Goal: Task Accomplishment & Management: Complete application form

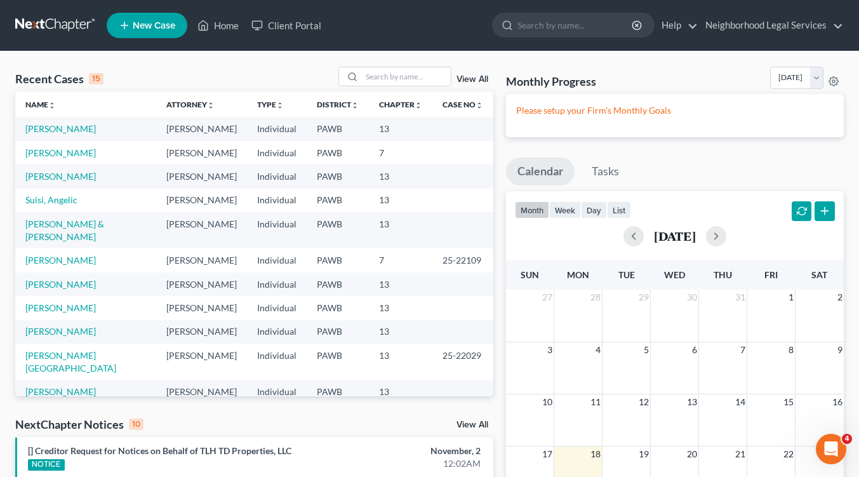
click at [153, 23] on span "New Case" at bounding box center [154, 26] width 43 height 10
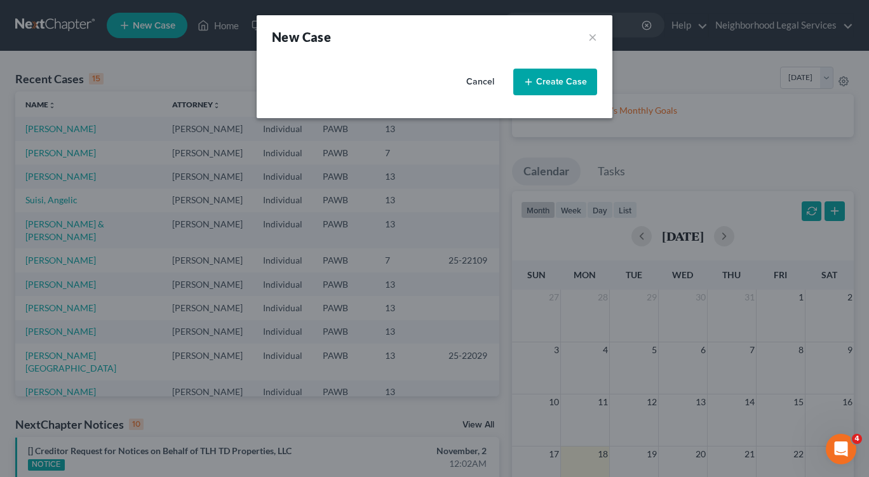
select select "69"
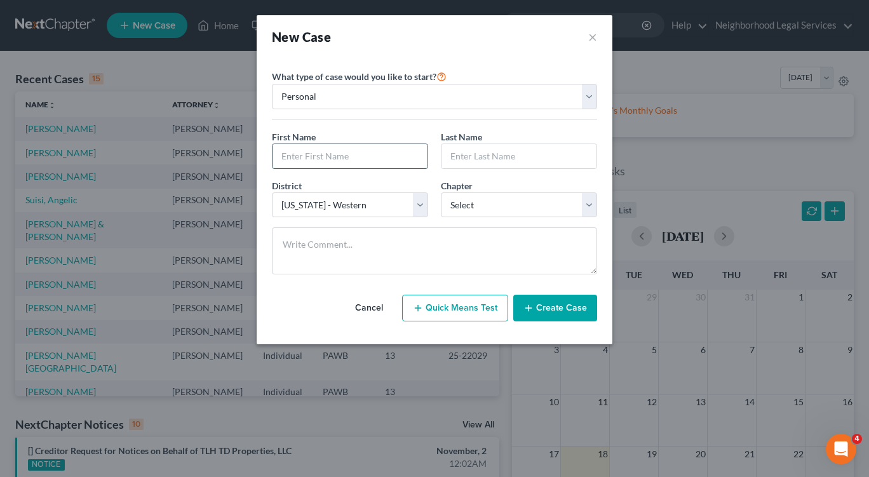
click at [394, 158] on input "text" at bounding box center [349, 156] width 155 height 24
type input "[PERSON_NAME]"
click at [499, 156] on input "text" at bounding box center [518, 156] width 155 height 24
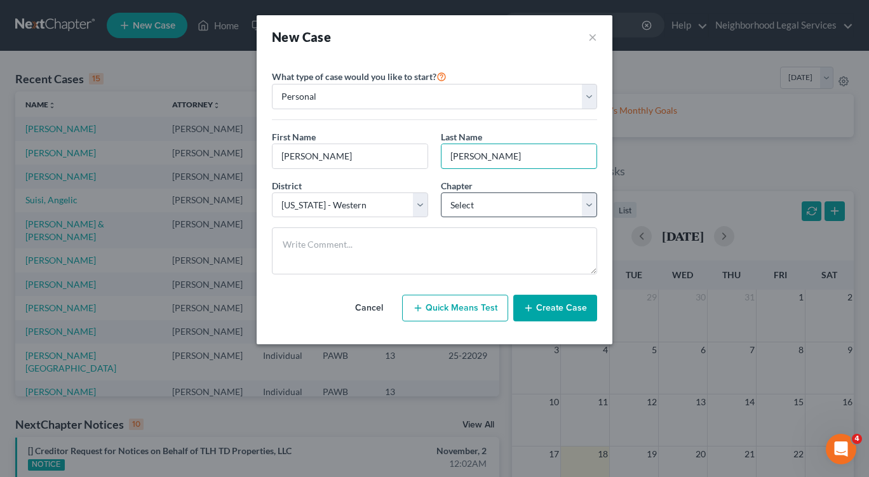
type input "[PERSON_NAME]"
click at [588, 205] on select "Select 7 11 12 13" at bounding box center [519, 204] width 156 height 25
select select "0"
click at [441, 192] on select "Select 7 11 12 13" at bounding box center [519, 204] width 156 height 25
click at [553, 312] on button "Create Case" at bounding box center [555, 308] width 84 height 27
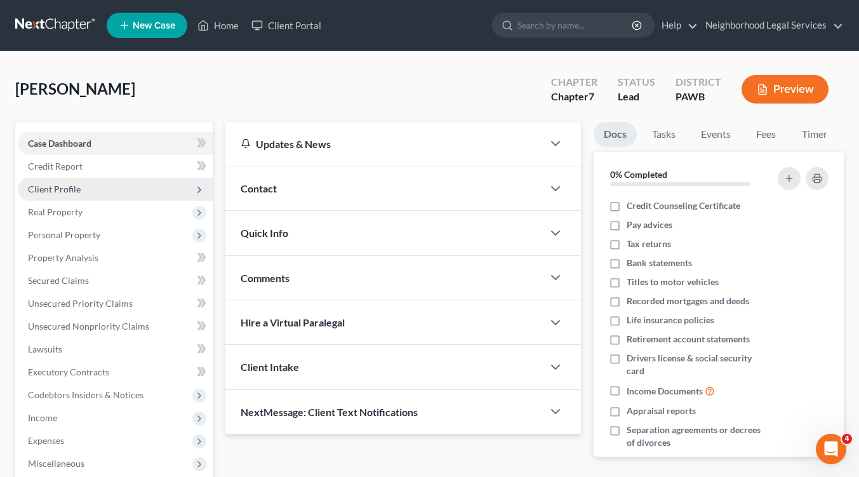
click at [71, 187] on span "Client Profile" at bounding box center [54, 189] width 53 height 11
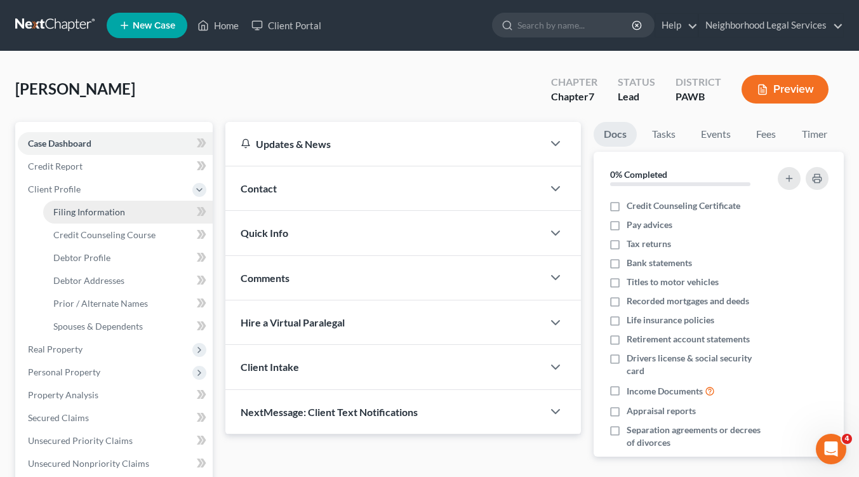
click at [80, 209] on span "Filing Information" at bounding box center [89, 211] width 72 height 11
select select "1"
select select "0"
select select "69"
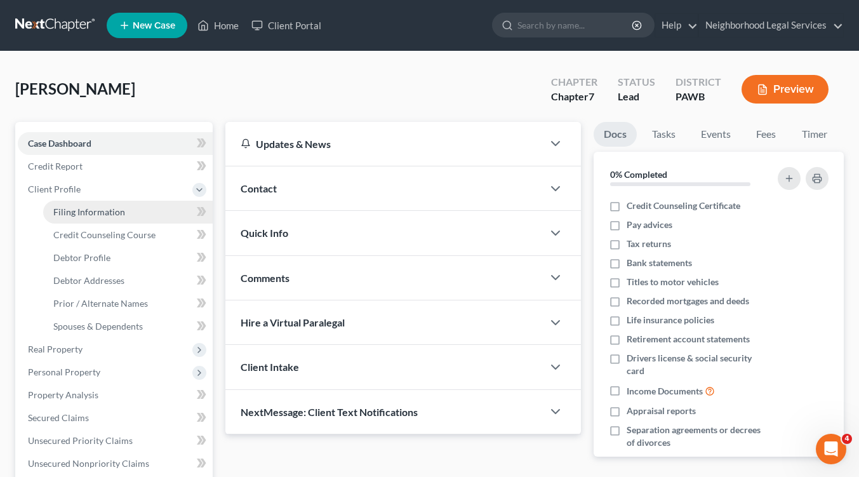
select select "39"
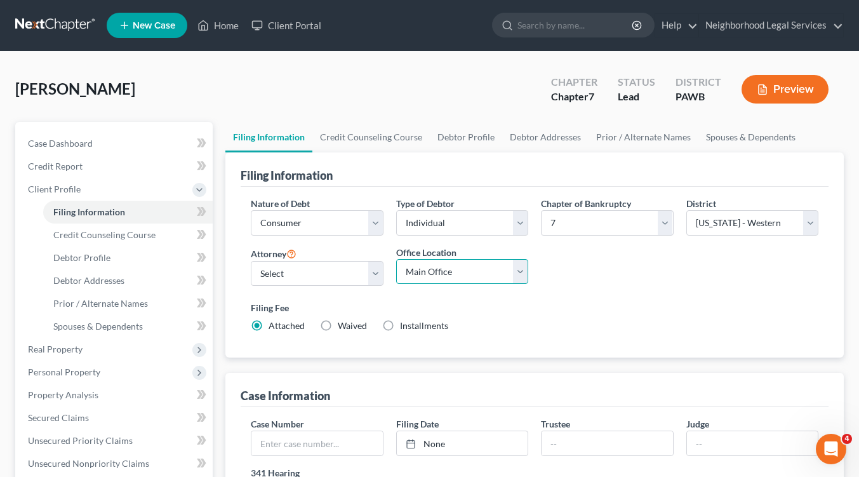
click at [516, 269] on select "Main Office [GEOGRAPHIC_DATA]" at bounding box center [462, 271] width 132 height 25
select select "1"
click at [396, 259] on select "Main Office [GEOGRAPHIC_DATA]" at bounding box center [462, 271] width 132 height 25
click at [370, 271] on select "Select [PERSON_NAME] [PERSON_NAME] [PERSON_NAME] - PAWB [PERSON_NAME] - PAWB [P…" at bounding box center [317, 273] width 132 height 25
select select "3"
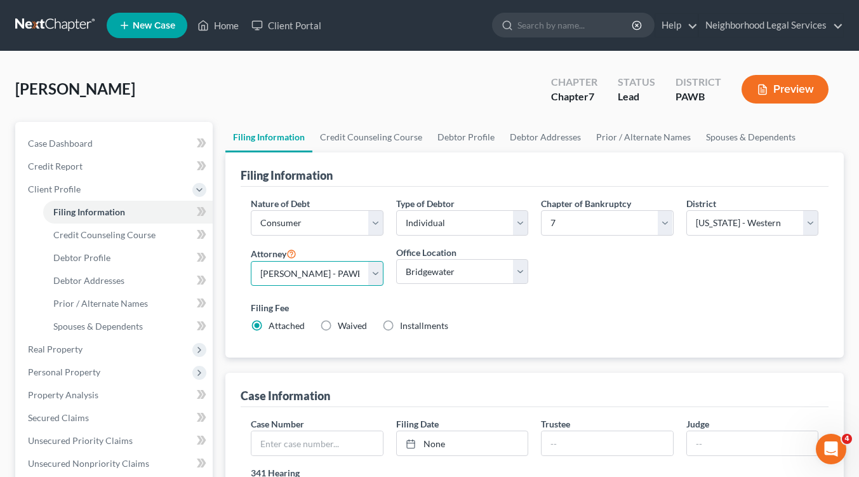
click at [251, 261] on select "Select [PERSON_NAME] [PERSON_NAME] [PERSON_NAME] - PAWB [PERSON_NAME] - PAWB [P…" at bounding box center [317, 273] width 132 height 25
click at [400, 326] on label "Installments Installments" at bounding box center [424, 325] width 48 height 13
click at [405, 326] on input "Installments Installments" at bounding box center [409, 323] width 8 height 8
radio input "true"
radio input "false"
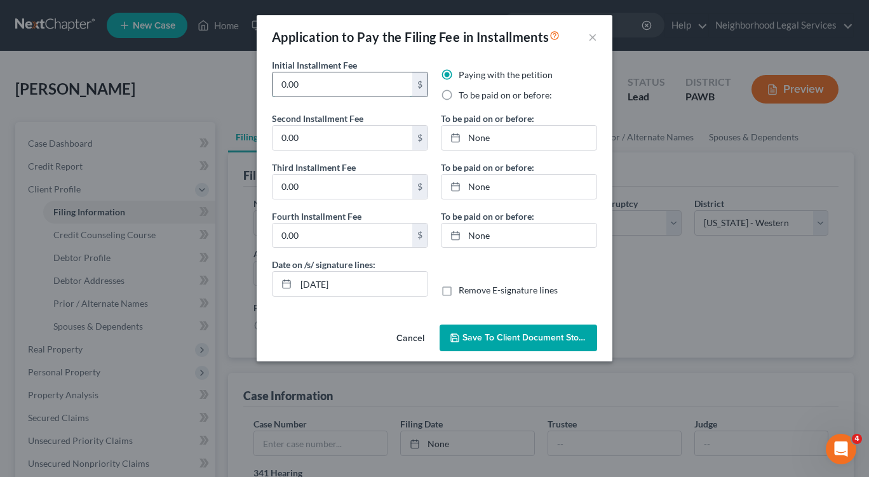
click at [318, 88] on input "0.00" at bounding box center [342, 84] width 140 height 24
type input "0"
type input "84.50"
click at [459, 93] on label "To be paid on or before:" at bounding box center [505, 95] width 93 height 13
click at [464, 93] on input "To be paid on or before:" at bounding box center [468, 93] width 8 height 8
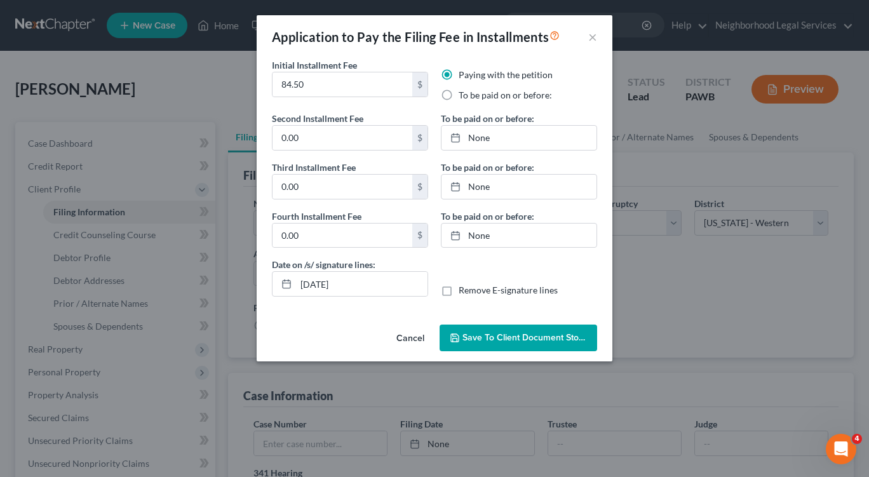
radio input "true"
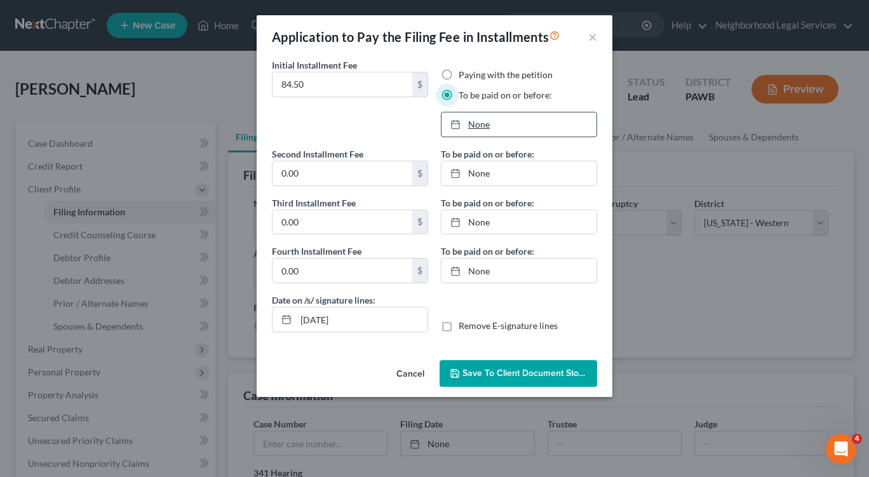
type input "[DATE]"
click at [455, 128] on icon at bounding box center [455, 124] width 10 height 10
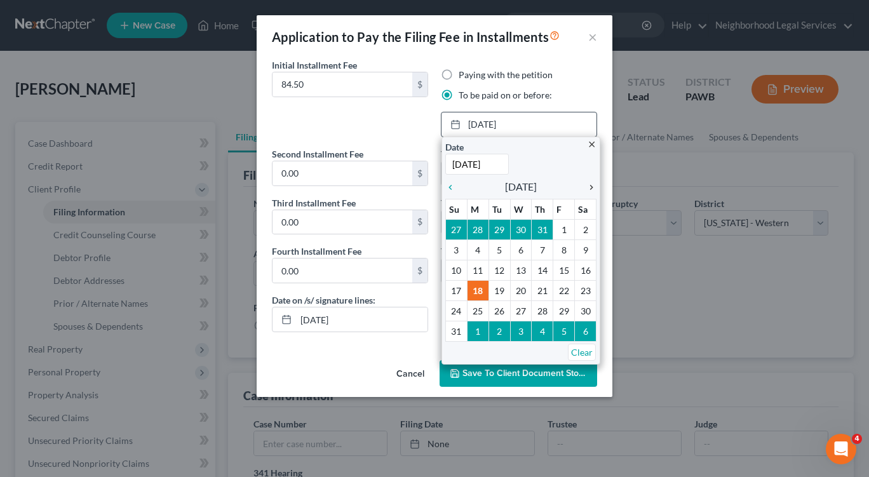
click at [591, 191] on icon "chevron_right" at bounding box center [588, 187] width 17 height 10
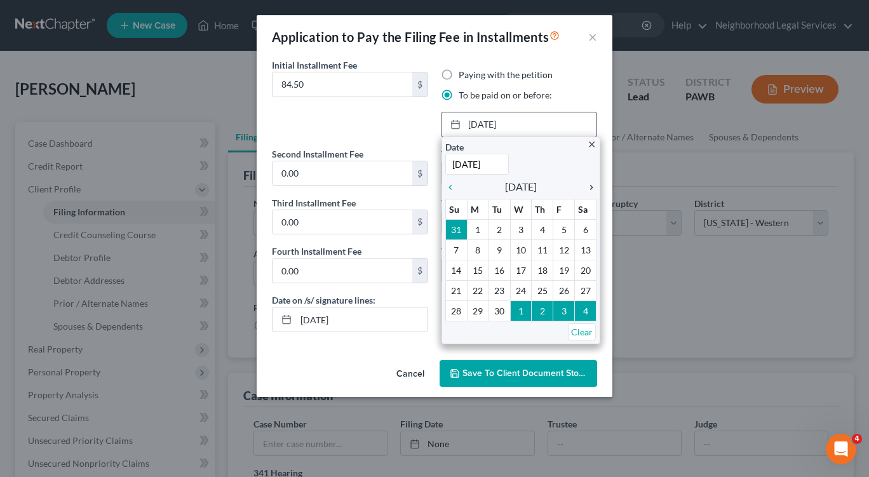
click at [591, 191] on icon "chevron_right" at bounding box center [588, 187] width 17 height 10
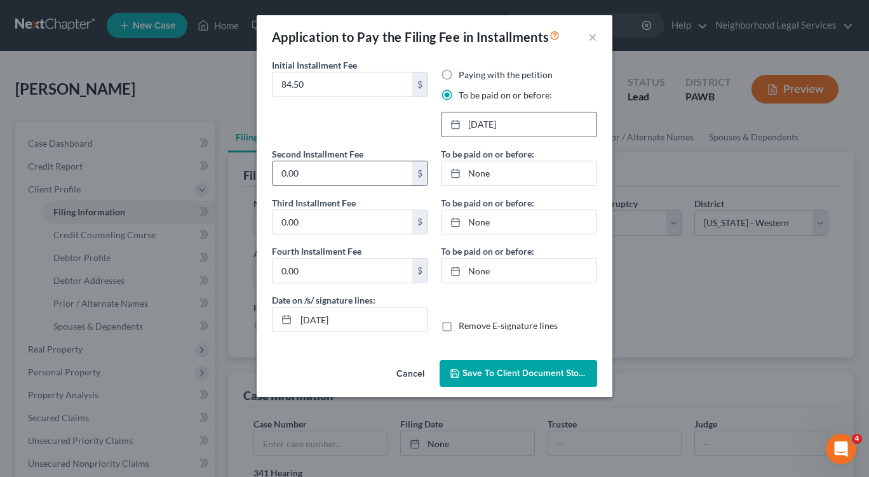
click at [321, 178] on input "0.00" at bounding box center [342, 173] width 140 height 24
type input "84.50"
type input "[DATE]"
click at [458, 175] on icon at bounding box center [455, 173] width 10 height 10
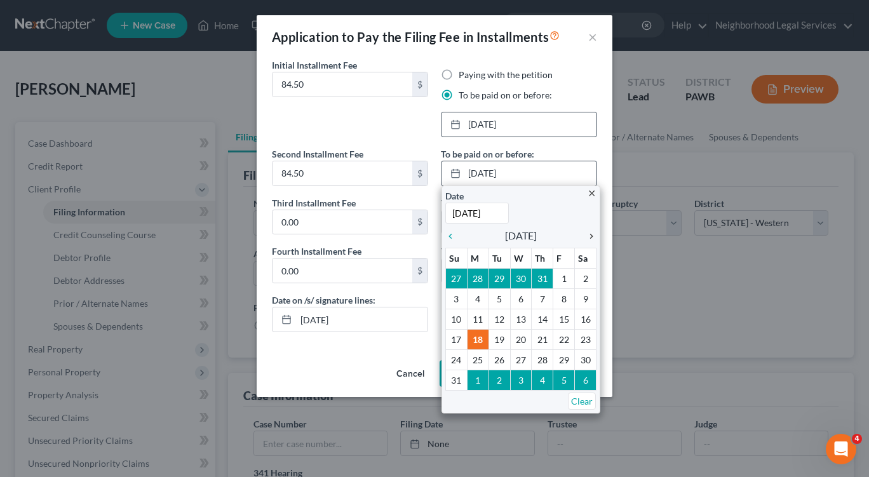
click at [591, 237] on icon "chevron_right" at bounding box center [588, 236] width 17 height 10
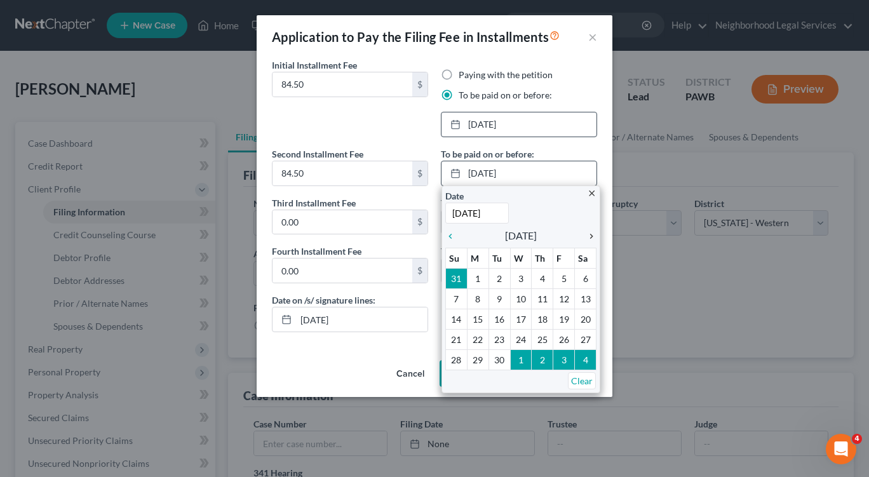
click at [592, 236] on icon "chevron_right" at bounding box center [588, 236] width 17 height 10
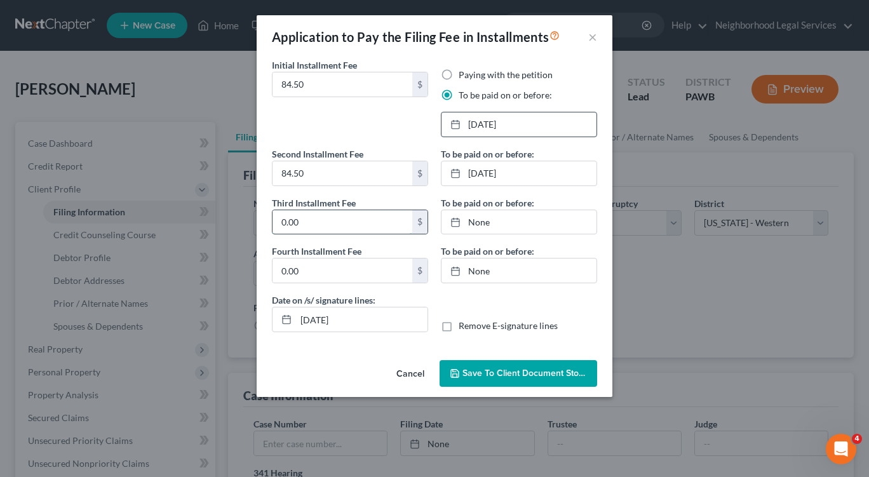
click at [304, 218] on input "0.00" at bounding box center [342, 222] width 140 height 24
type input "84.50"
click at [497, 223] on link "[DATE]" at bounding box center [518, 222] width 155 height 24
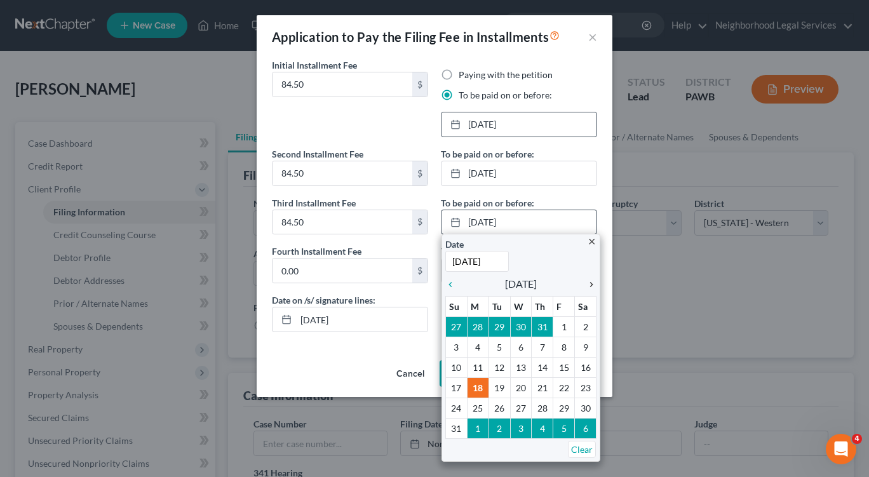
click at [589, 284] on icon "chevron_right" at bounding box center [588, 284] width 17 height 10
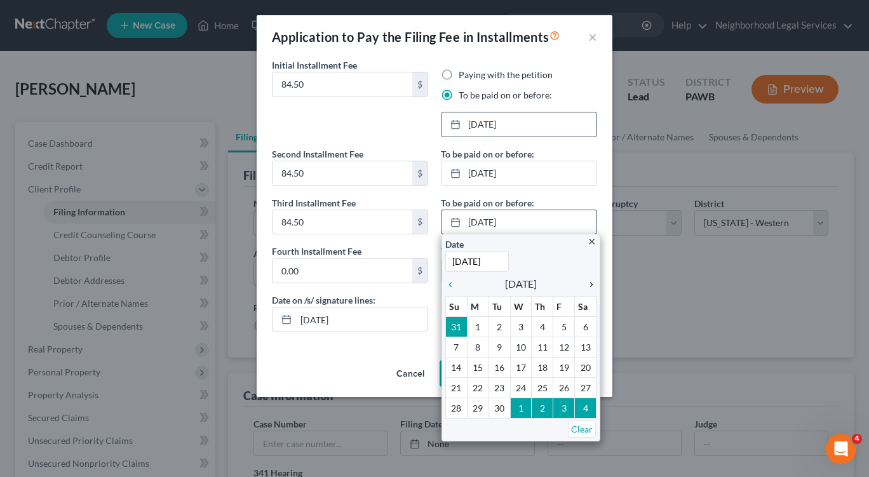
click at [589, 284] on icon "chevron_right" at bounding box center [588, 284] width 17 height 10
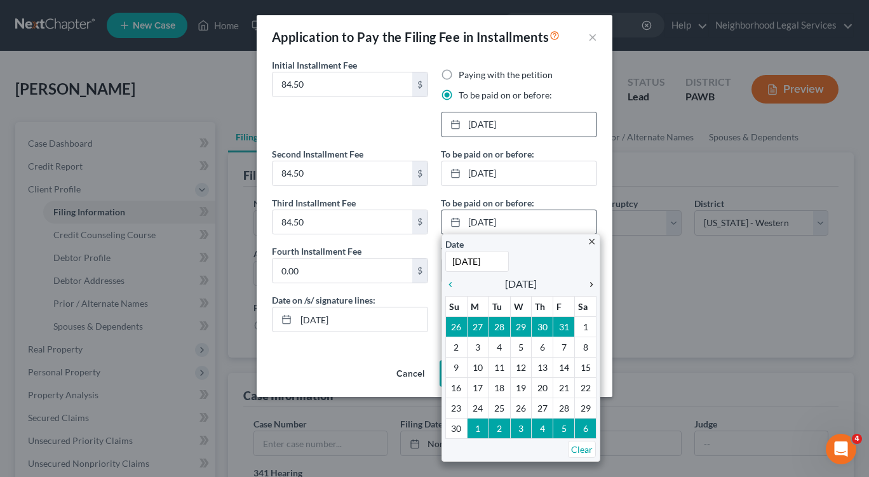
click at [589, 284] on icon "chevron_right" at bounding box center [588, 284] width 17 height 10
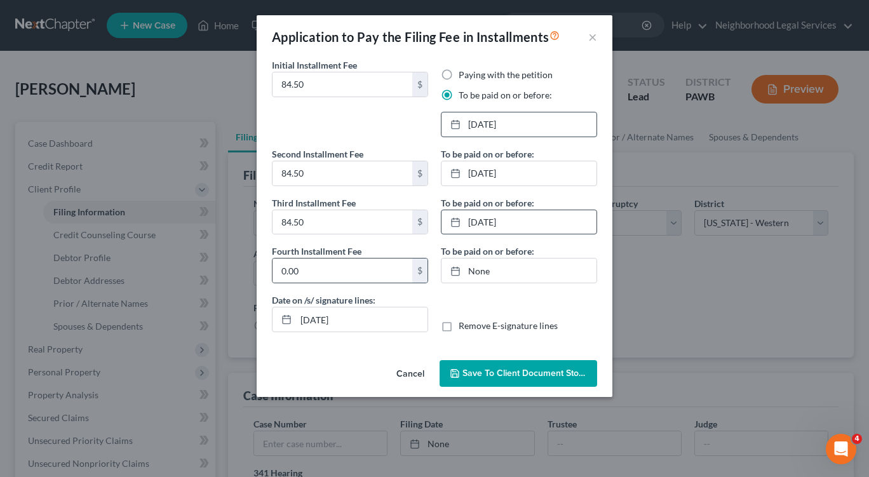
click at [420, 273] on div "$" at bounding box center [419, 271] width 15 height 24
click at [332, 271] on input "0.00" at bounding box center [342, 271] width 140 height 24
type input "84.50"
type input "[DATE]"
click at [457, 269] on icon at bounding box center [455, 271] width 10 height 10
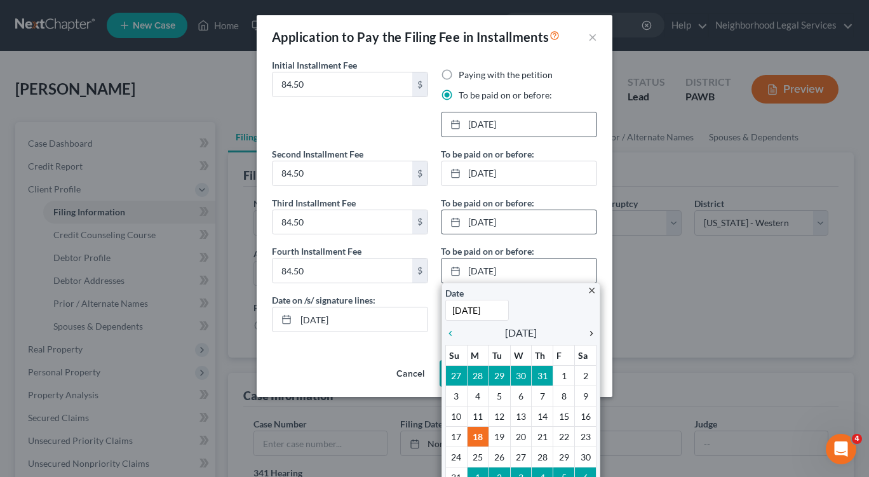
click at [584, 334] on icon "chevron_right" at bounding box center [588, 333] width 17 height 10
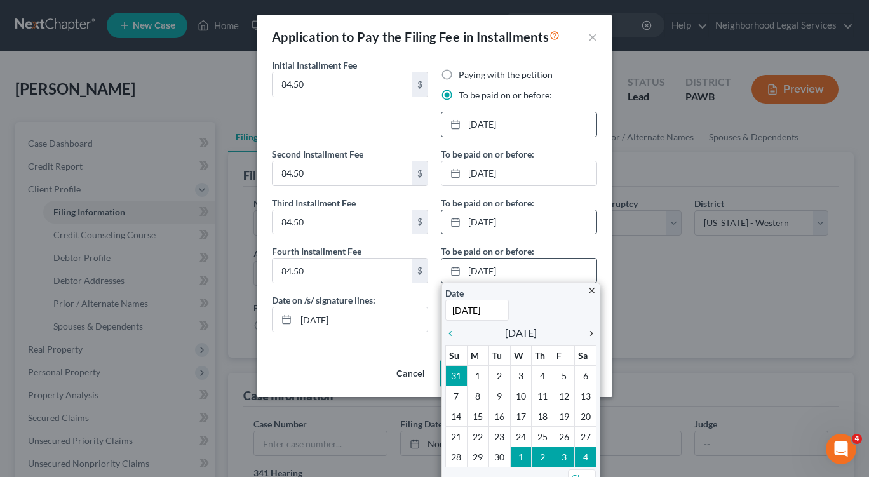
click at [587, 333] on icon "chevron_right" at bounding box center [588, 333] width 17 height 10
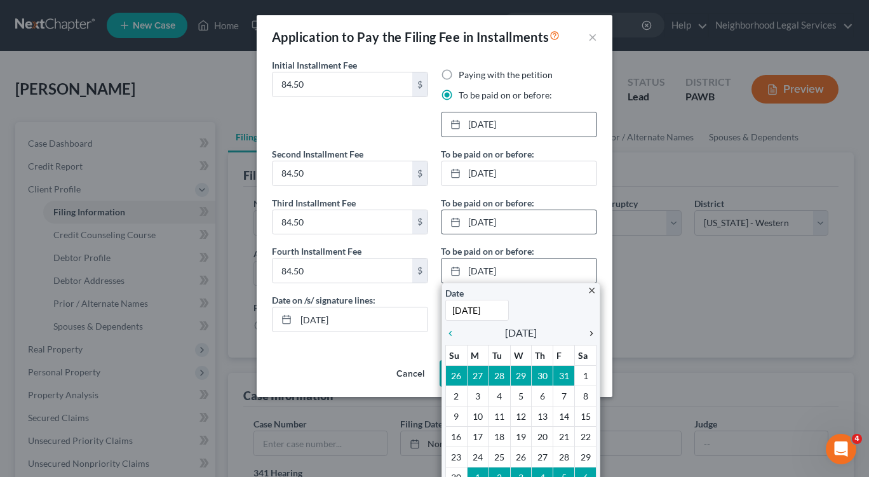
click at [587, 333] on icon "chevron_right" at bounding box center [588, 333] width 17 height 10
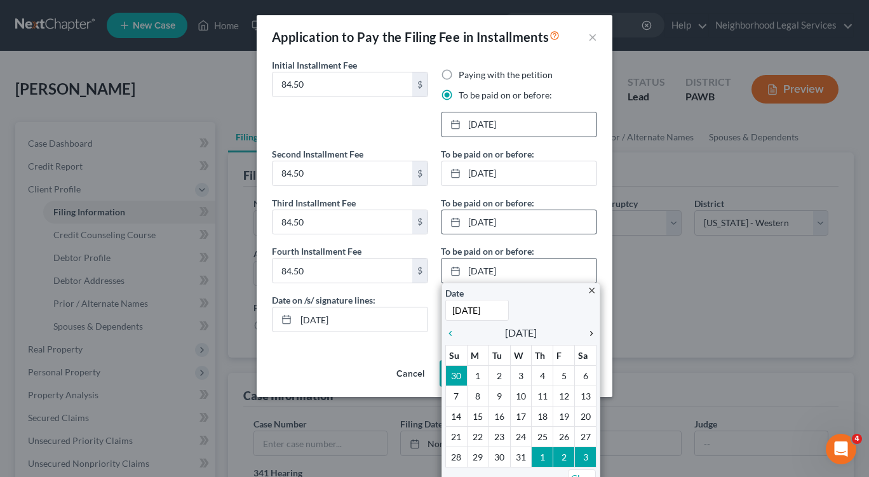
click at [587, 333] on icon "chevron_right" at bounding box center [588, 333] width 17 height 10
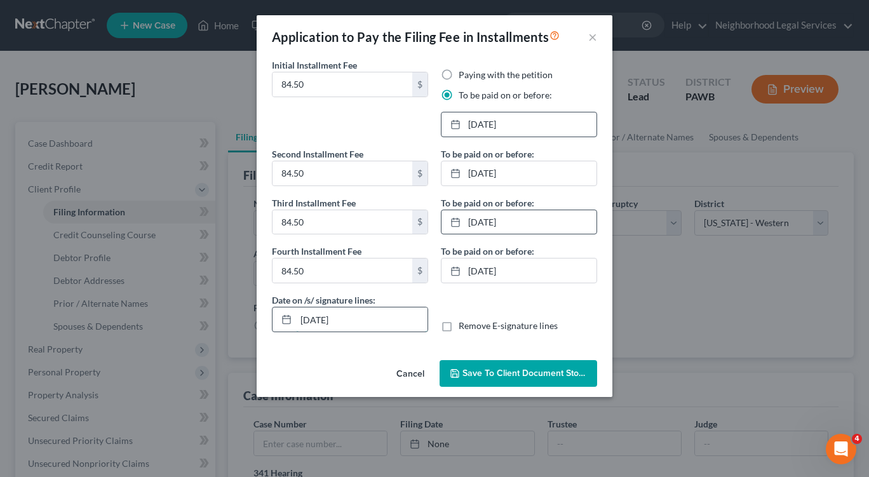
click at [362, 320] on input "[DATE]" at bounding box center [361, 319] width 131 height 24
type input "[DATE]"
click at [501, 374] on span "Save to Client Document Storage" at bounding box center [529, 373] width 135 height 11
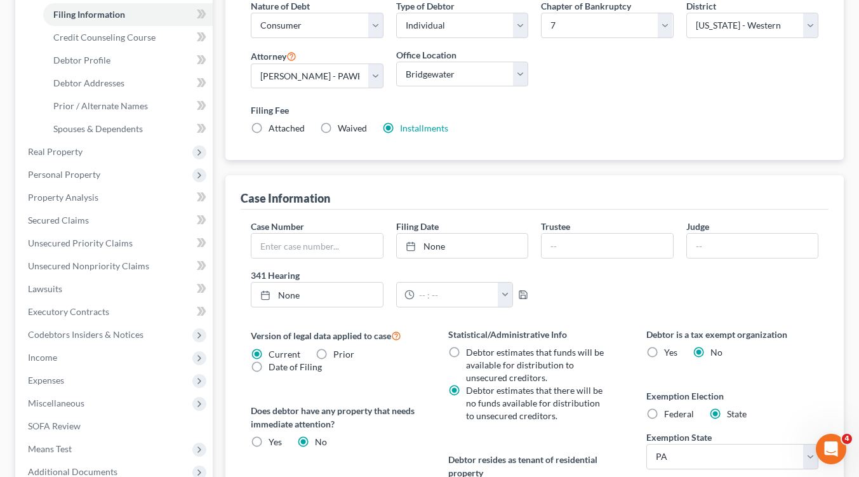
scroll to position [318, 0]
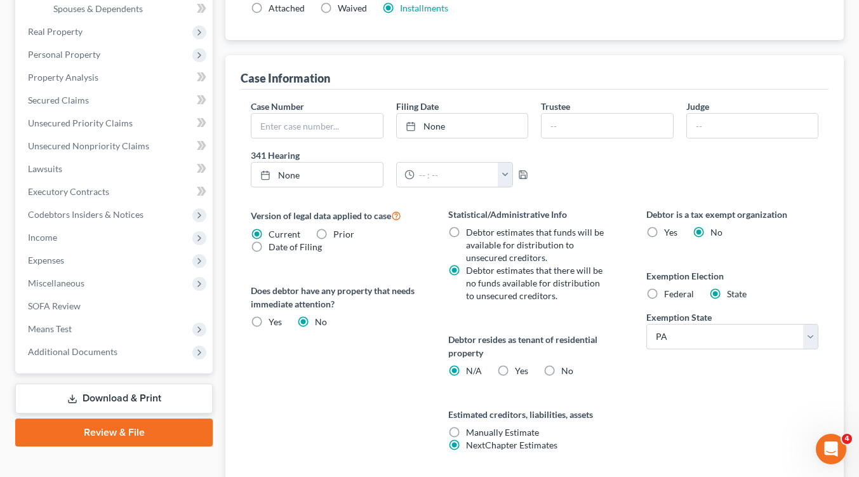
click at [664, 293] on label "Federal" at bounding box center [679, 294] width 30 height 13
click at [669, 293] on input "Federal" at bounding box center [673, 292] width 8 height 8
radio input "true"
radio input "false"
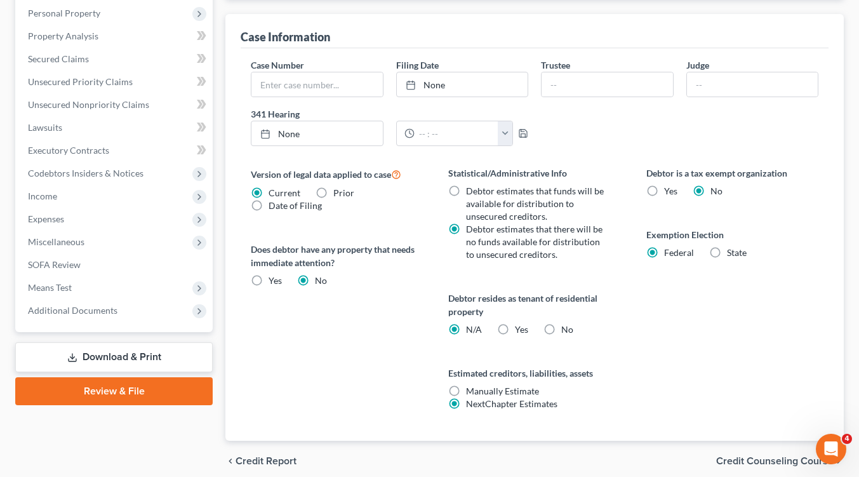
scroll to position [411, 0]
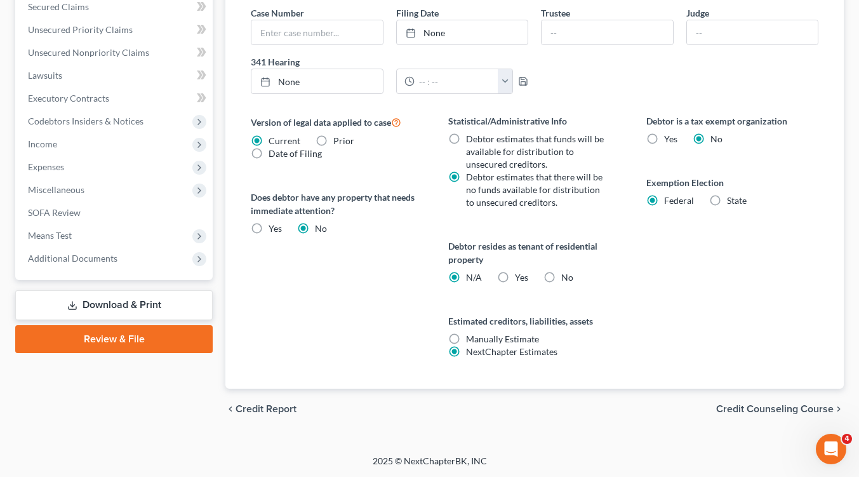
click at [739, 409] on span "Credit Counseling Course" at bounding box center [775, 409] width 118 height 10
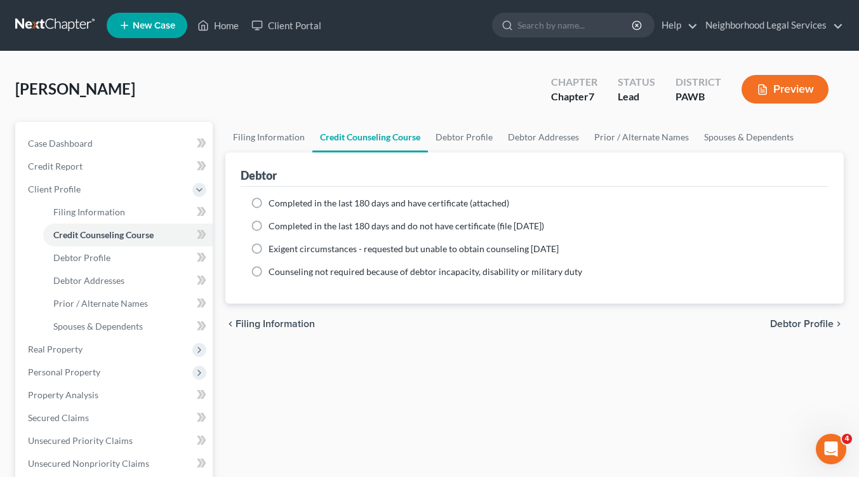
click at [809, 326] on span "Debtor Profile" at bounding box center [802, 324] width 64 height 10
select select "0"
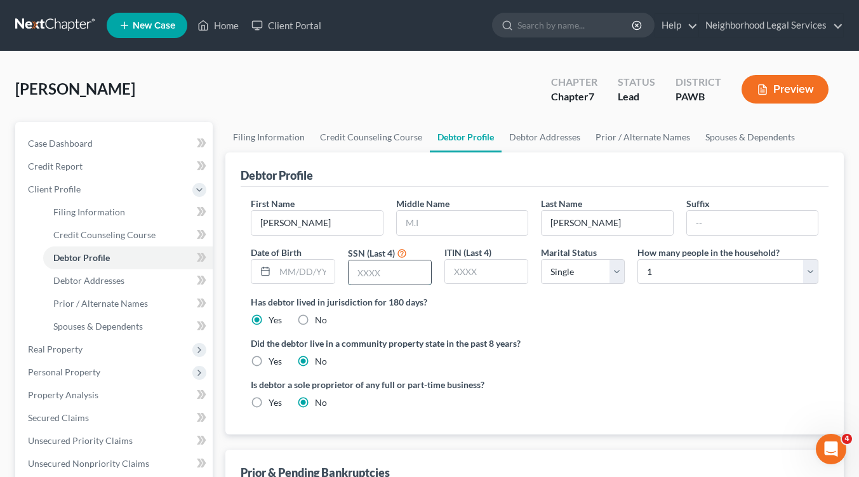
click at [417, 273] on input "text" at bounding box center [390, 272] width 83 height 24
type input "4161"
click at [807, 273] on select "Select 1 2 3 4 5 6 7 8 9 10 11 12 13 14 15 16 17 18 19 20" at bounding box center [728, 271] width 181 height 25
select select "2"
click at [638, 259] on select "Select 1 2 3 4 5 6 7 8 9 10 11 12 13 14 15 16 17 18 19 20" at bounding box center [728, 271] width 181 height 25
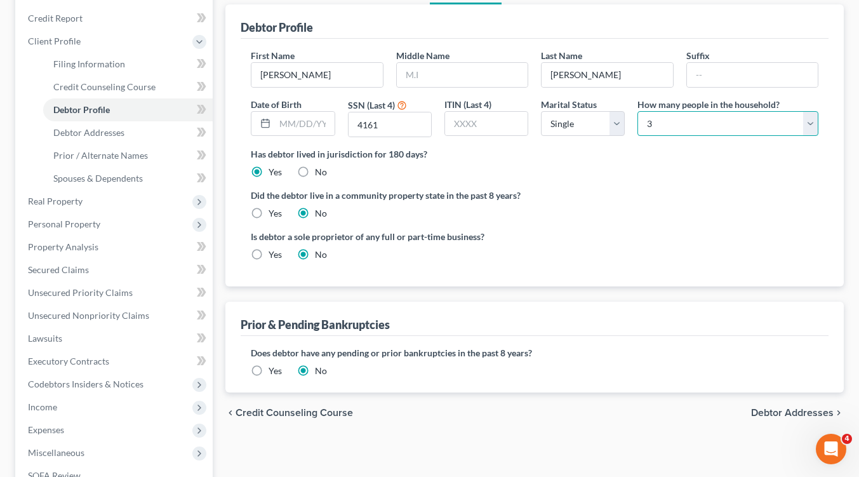
scroll to position [191, 0]
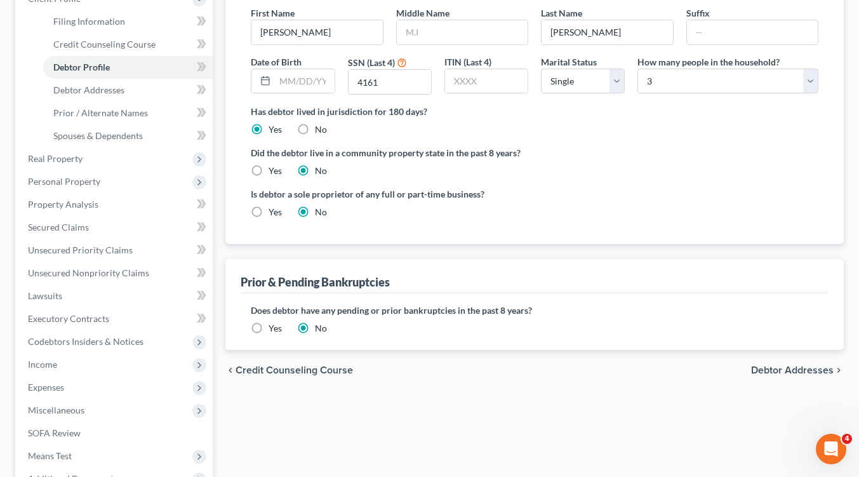
click at [798, 370] on span "Debtor Addresses" at bounding box center [792, 370] width 83 height 10
select select "0"
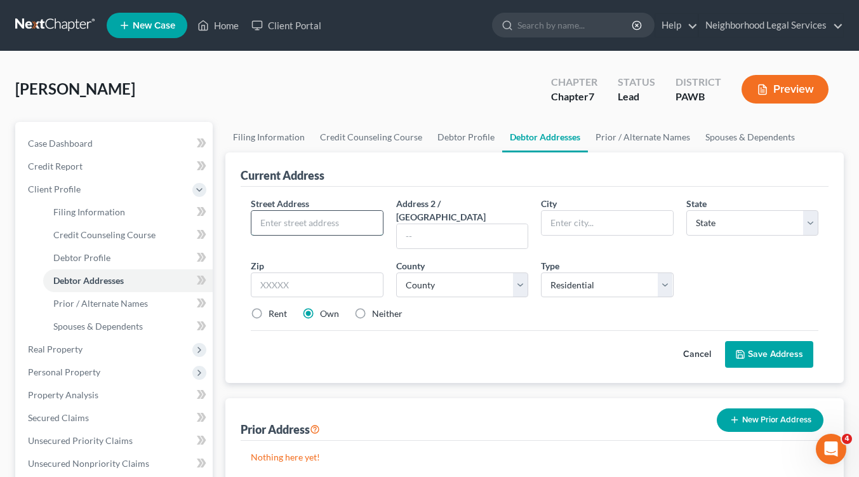
click at [288, 224] on input "text" at bounding box center [317, 223] width 131 height 24
type input "[STREET_ADDRESS][US_STATE]"
click at [601, 230] on input "text" at bounding box center [607, 223] width 131 height 24
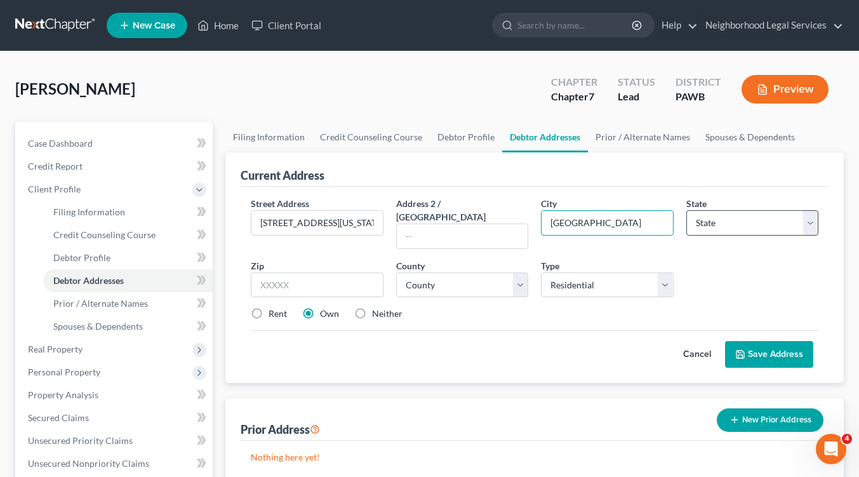
type input "[GEOGRAPHIC_DATA]"
click at [739, 220] on select "State [US_STATE] AK AR AZ CA CO CT DE DC [GEOGRAPHIC_DATA] [GEOGRAPHIC_DATA] GU…" at bounding box center [753, 222] width 132 height 25
select select "39"
click at [687, 210] on select "State [US_STATE] AK AR AZ CA CO CT DE DC [GEOGRAPHIC_DATA] [GEOGRAPHIC_DATA] GU…" at bounding box center [753, 222] width 132 height 25
click at [319, 272] on input "text" at bounding box center [317, 284] width 132 height 25
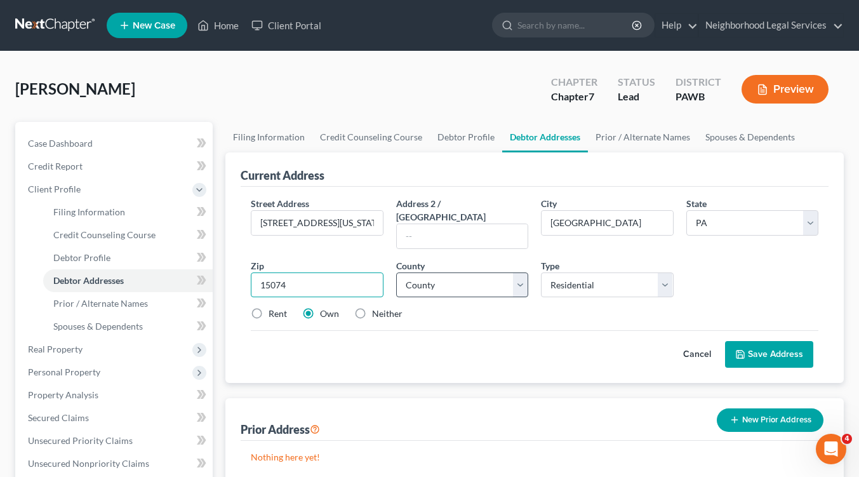
type input "15074"
click at [518, 273] on select "County [GEOGRAPHIC_DATA] [GEOGRAPHIC_DATA] [GEOGRAPHIC_DATA] [GEOGRAPHIC_DATA] …" at bounding box center [462, 284] width 132 height 25
select select "3"
click at [396, 272] on select "County [GEOGRAPHIC_DATA] [GEOGRAPHIC_DATA] [GEOGRAPHIC_DATA] [GEOGRAPHIC_DATA] …" at bounding box center [462, 284] width 132 height 25
click at [783, 348] on button "Save Address" at bounding box center [769, 354] width 88 height 27
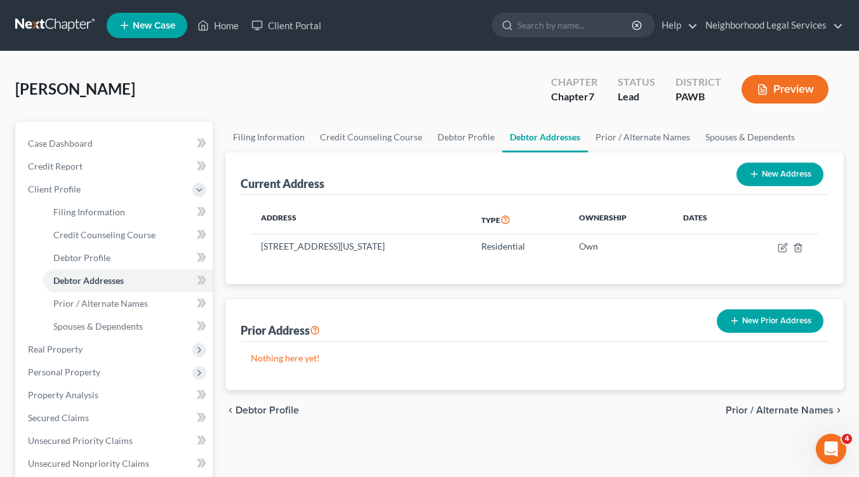
click at [776, 412] on span "Prior / Alternate Names" at bounding box center [780, 410] width 108 height 10
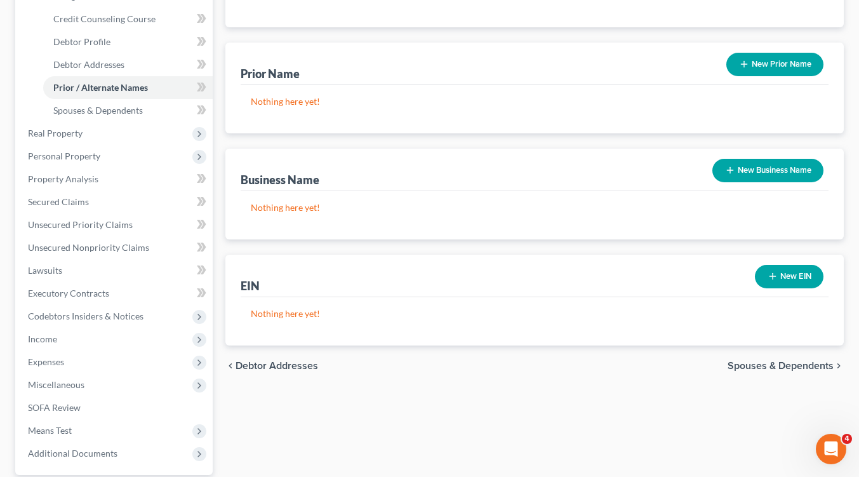
scroll to position [254, 0]
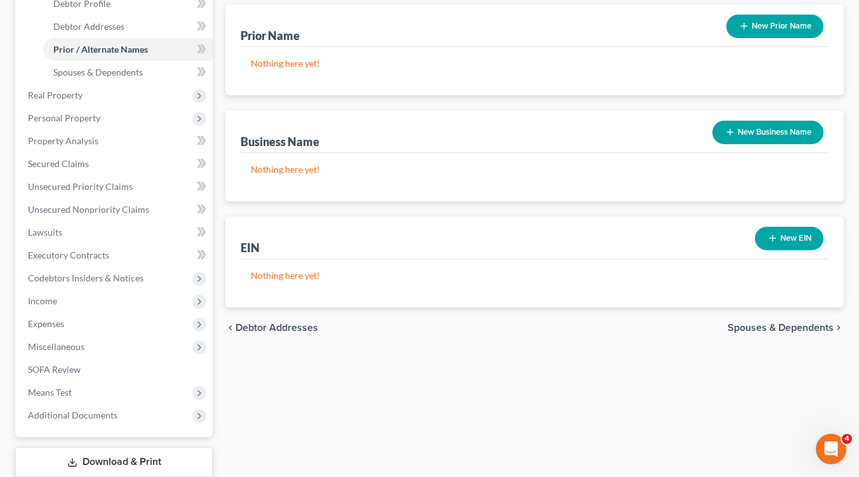
click at [777, 331] on span "Spouses & Dependents" at bounding box center [781, 328] width 106 height 10
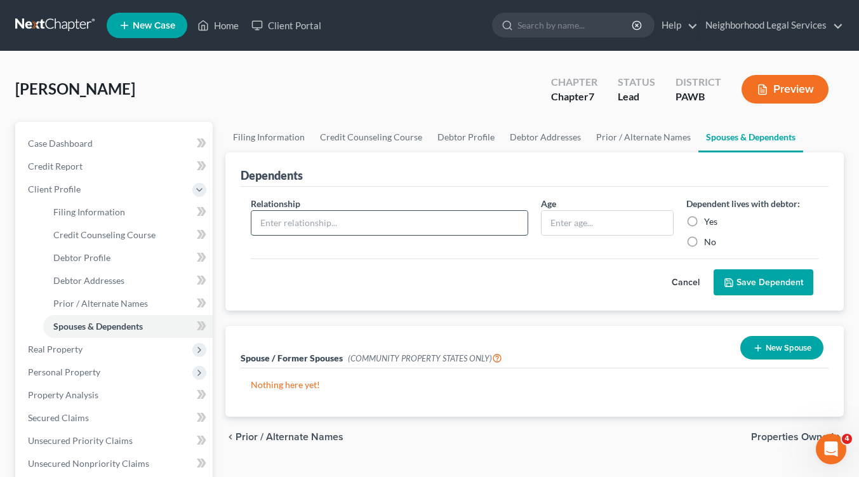
click at [335, 224] on input "text" at bounding box center [390, 223] width 276 height 24
type input "daughter"
click at [605, 218] on input "text" at bounding box center [607, 223] width 131 height 24
type input "16"
click at [704, 224] on label "Yes" at bounding box center [710, 221] width 13 height 13
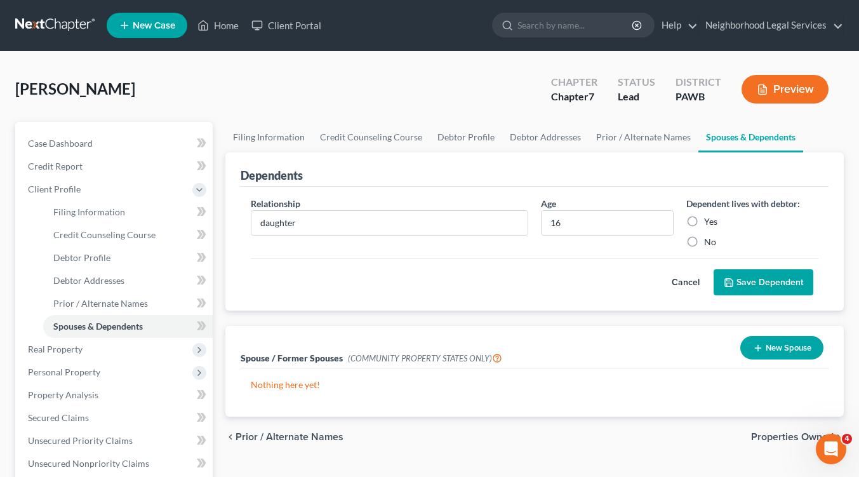
click at [710, 224] on input "Yes" at bounding box center [714, 219] width 8 height 8
radio input "true"
click at [750, 280] on button "Save Dependent" at bounding box center [764, 282] width 100 height 27
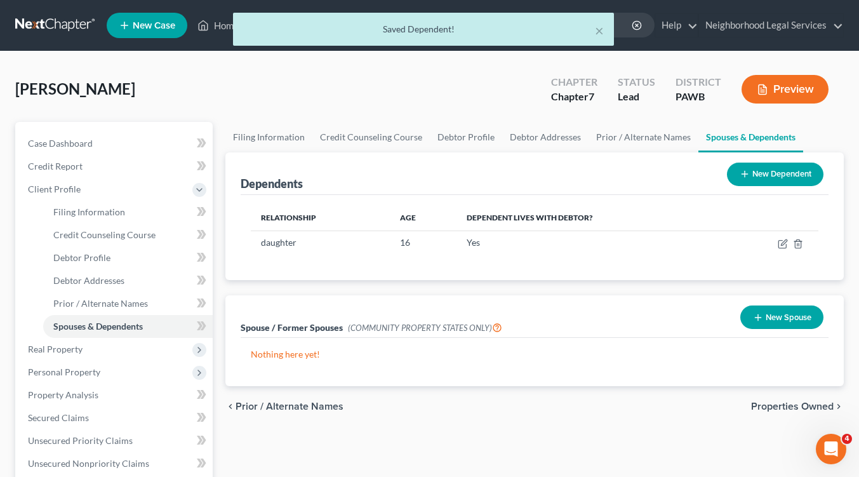
click at [748, 174] on icon at bounding box center [745, 174] width 10 height 10
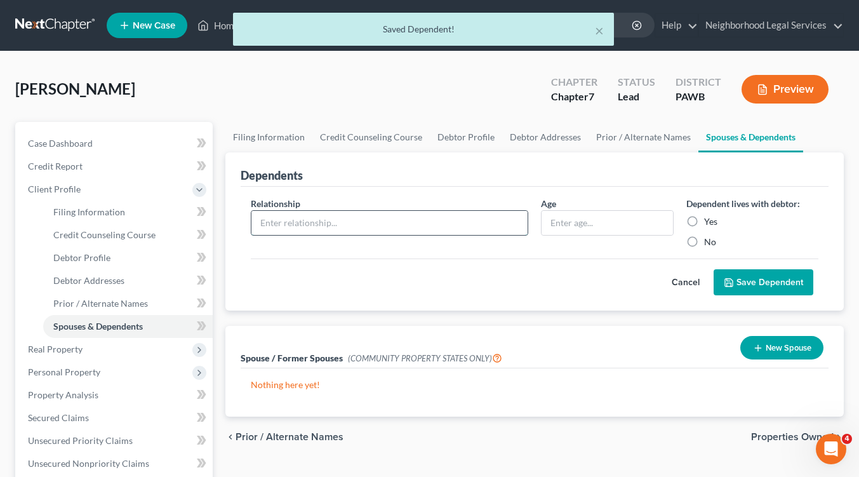
click at [295, 226] on input "text" at bounding box center [390, 223] width 276 height 24
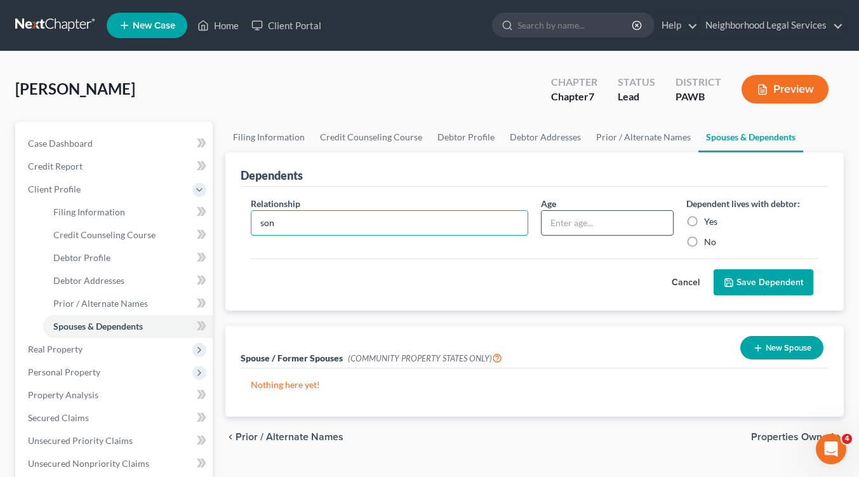
type input "son"
click at [560, 227] on input "text" at bounding box center [607, 223] width 131 height 24
type input "7"
click at [704, 219] on label "Yes" at bounding box center [710, 221] width 13 height 13
click at [710, 219] on input "Yes" at bounding box center [714, 219] width 8 height 8
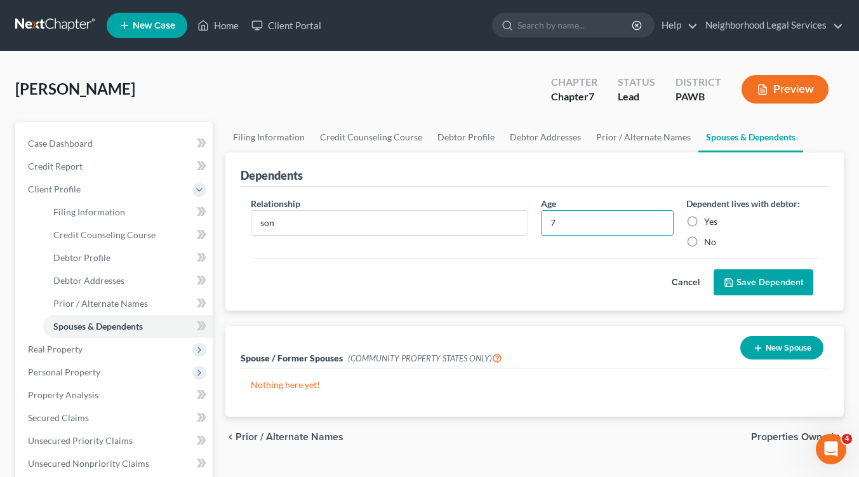
radio input "true"
click at [763, 286] on button "Save Dependent" at bounding box center [764, 282] width 100 height 27
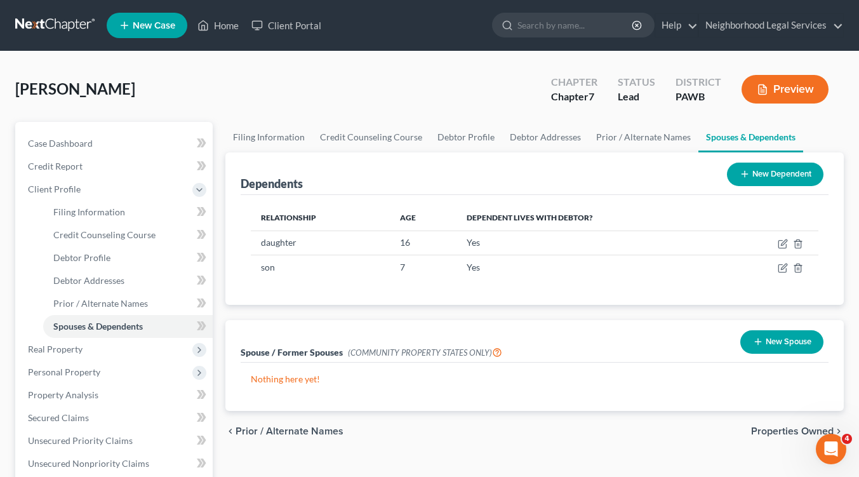
click at [781, 433] on span "Properties Owned" at bounding box center [792, 431] width 83 height 10
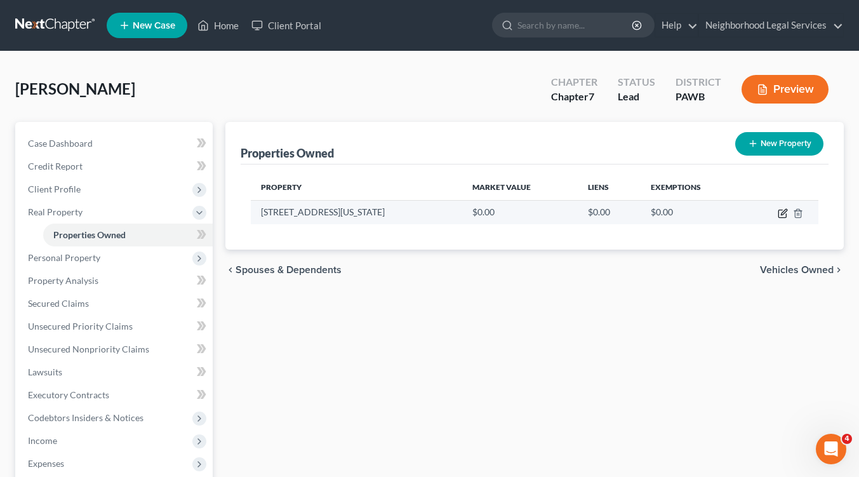
click at [784, 215] on icon "button" at bounding box center [783, 213] width 10 height 10
select select "39"
select select "3"
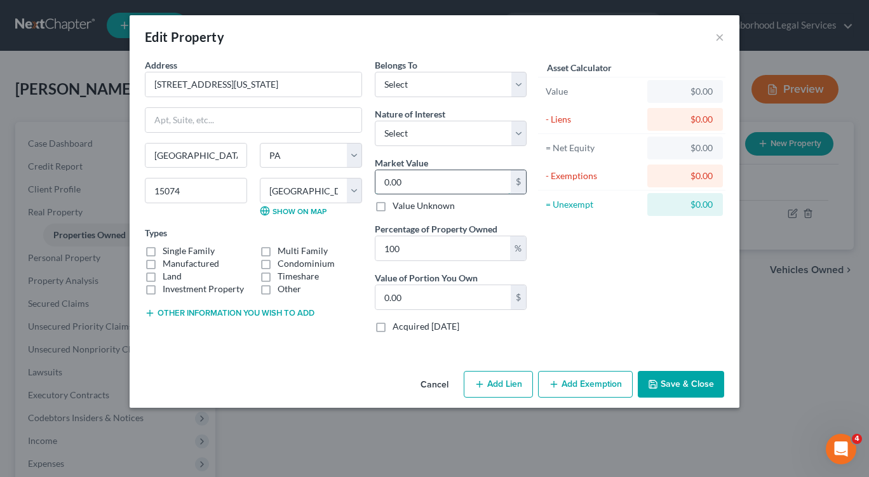
click at [412, 176] on input "0.00" at bounding box center [442, 182] width 135 height 24
type input "5"
type input "5.00"
type input "50"
type input "50.00"
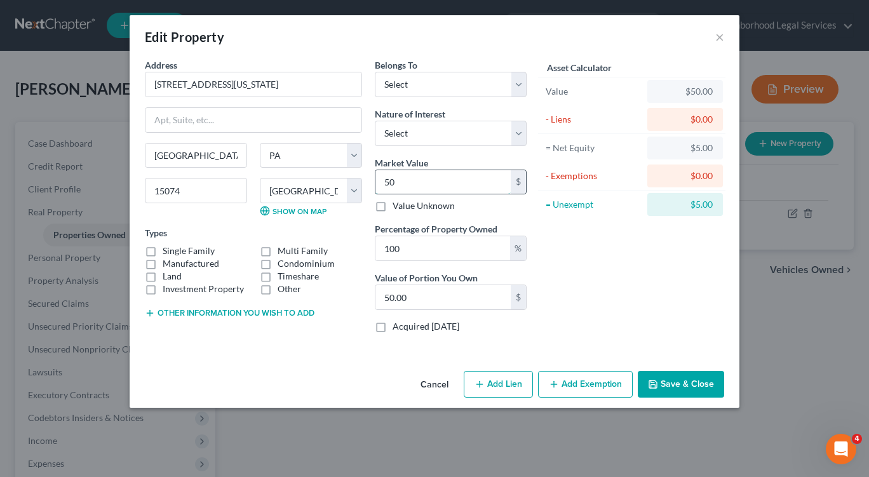
type input "500"
type input "500.00"
type input "5000"
type input "5,000.00"
type input "5,0000"
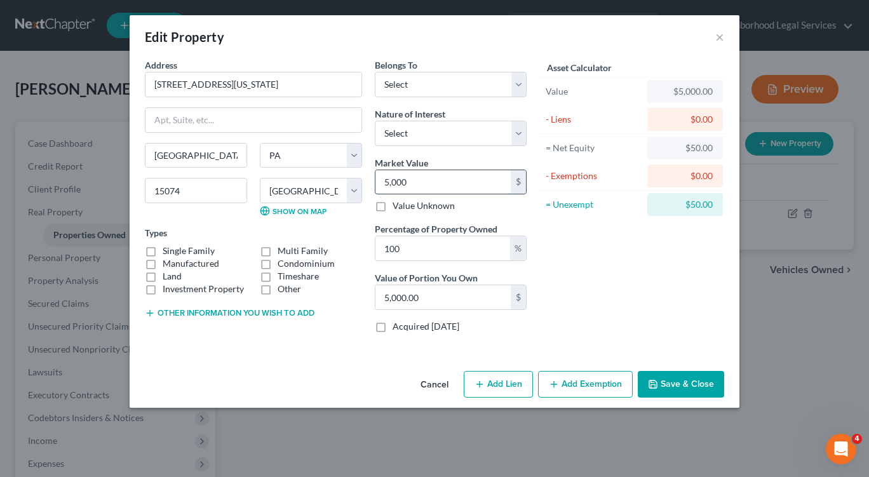
type input "50,000.00"
click at [512, 249] on div "%" at bounding box center [518, 248] width 16 height 24
drag, startPoint x: 411, startPoint y: 252, endPoint x: 424, endPoint y: 252, distance: 12.7
click at [412, 252] on input "100" at bounding box center [442, 248] width 135 height 24
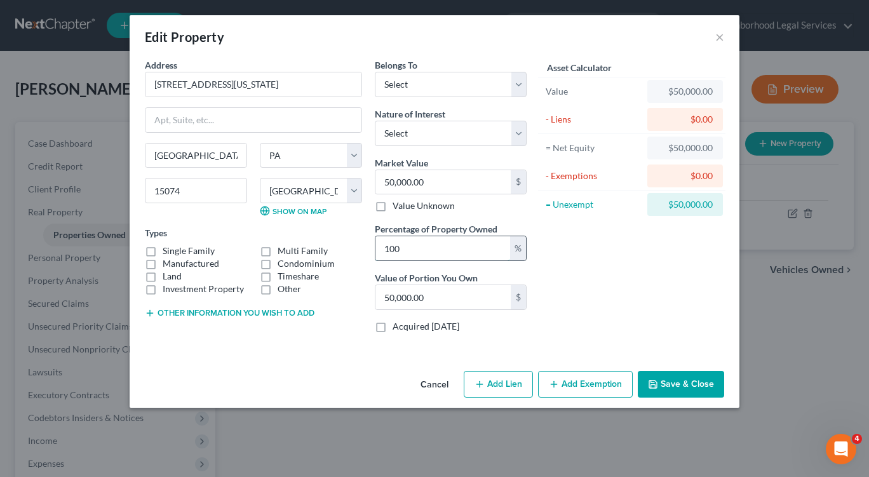
type input "10"
type input "5,000.00"
type input "1"
type input "500.00"
type input "3"
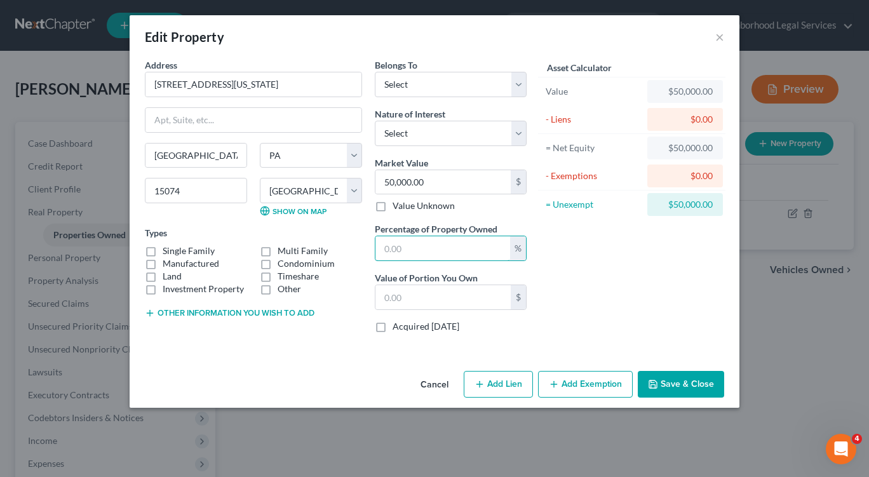
type input "1,500.00"
type input "33"
type input "16,500.00"
type input "33"
click at [517, 132] on select "Select Fee Simple Joint Tenant Life Estate Equitable Interest Future Interest T…" at bounding box center [451, 133] width 152 height 25
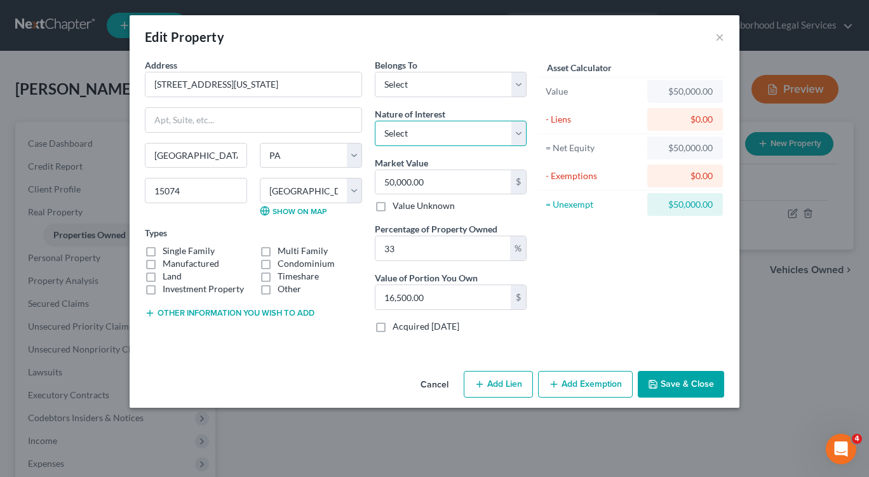
select select "0"
click at [375, 121] on select "Select Fee Simple Joint Tenant Life Estate Equitable Interest Future Interest T…" at bounding box center [451, 133] width 152 height 25
click at [520, 80] on select "Select Debtor 1 Only Debtor 2 Only Debtor 1 And Debtor 2 Only At Least One Of T…" at bounding box center [451, 84] width 152 height 25
select select "3"
click at [375, 72] on select "Select Debtor 1 Only Debtor 2 Only Debtor 1 And Debtor 2 Only At Least One Of T…" at bounding box center [451, 84] width 152 height 25
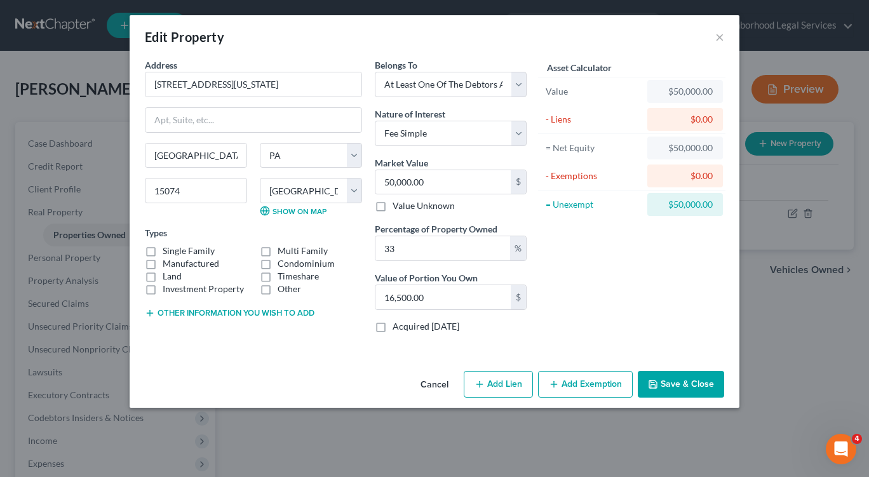
click at [163, 252] on label "Single Family" at bounding box center [189, 251] width 52 height 13
click at [168, 252] on input "Single Family" at bounding box center [172, 249] width 8 height 8
checkbox input "true"
click at [652, 386] on polyline "button" at bounding box center [653, 385] width 4 height 3
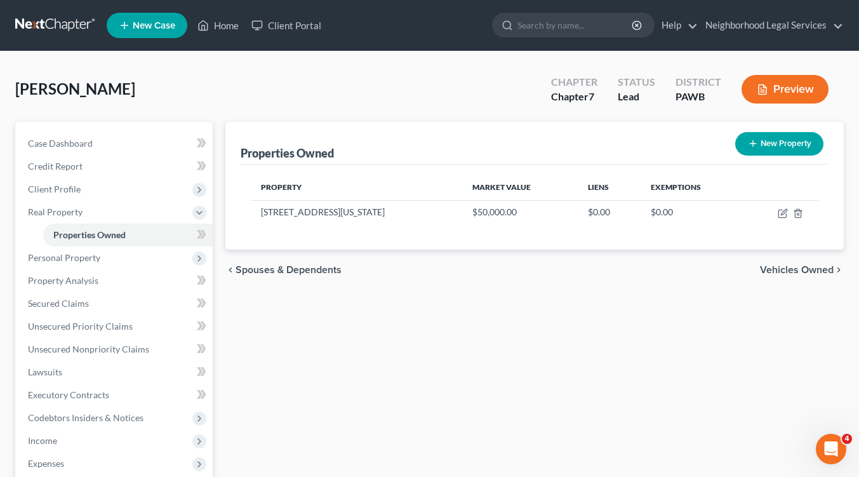
click at [789, 273] on span "Vehicles Owned" at bounding box center [797, 270] width 74 height 10
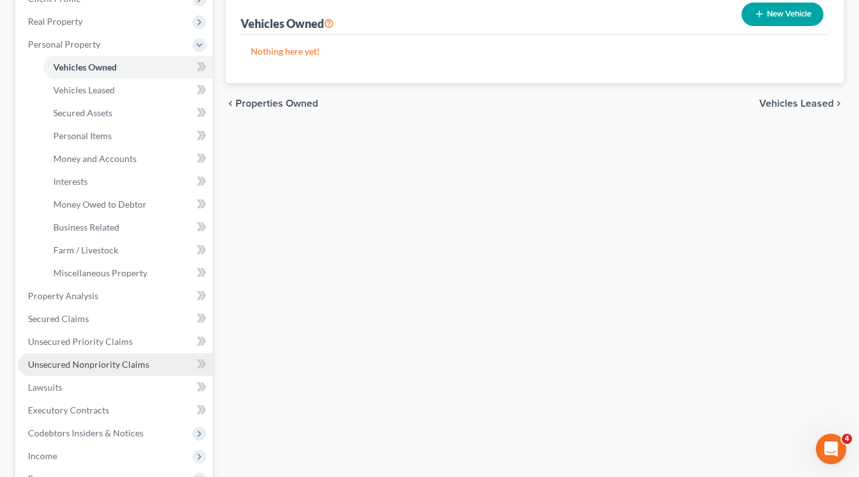
scroll to position [318, 0]
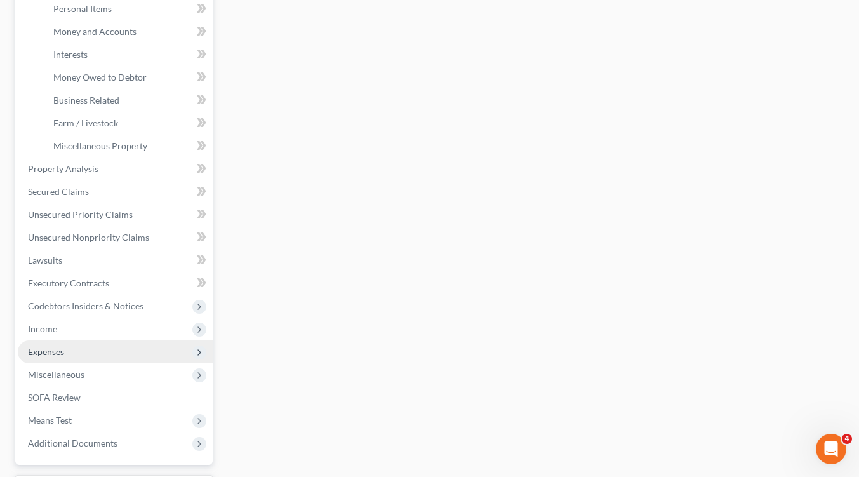
click at [53, 351] on span "Expenses" at bounding box center [46, 351] width 36 height 11
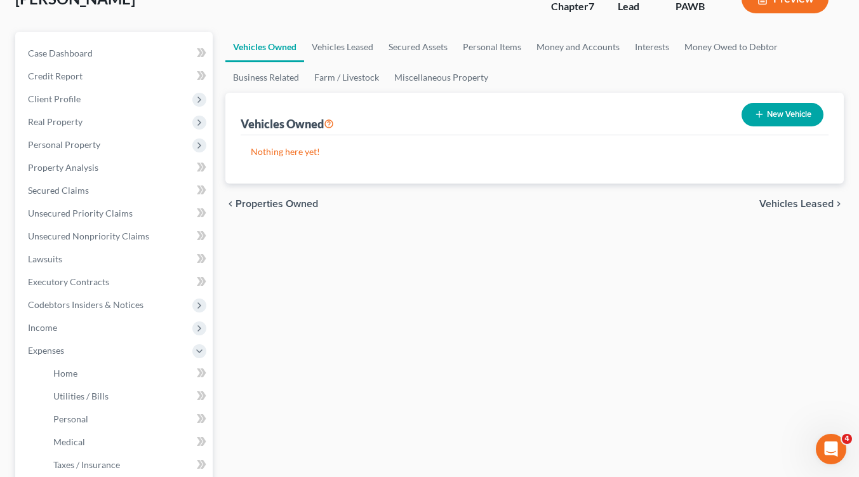
scroll to position [64, 0]
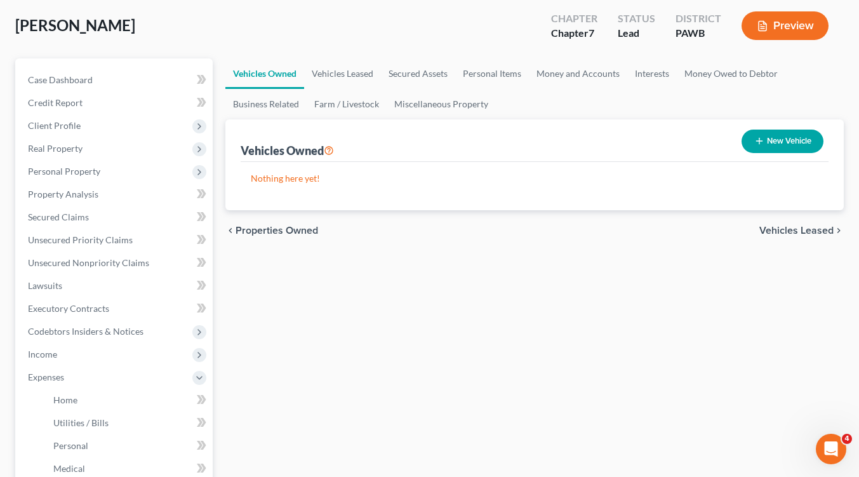
click at [791, 232] on span "Vehicles Leased" at bounding box center [797, 230] width 74 height 10
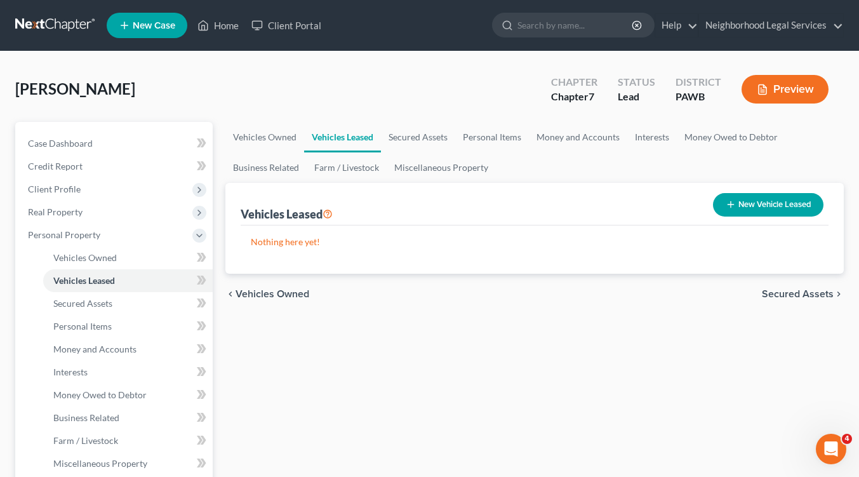
click at [796, 293] on span "Secured Assets" at bounding box center [798, 294] width 72 height 10
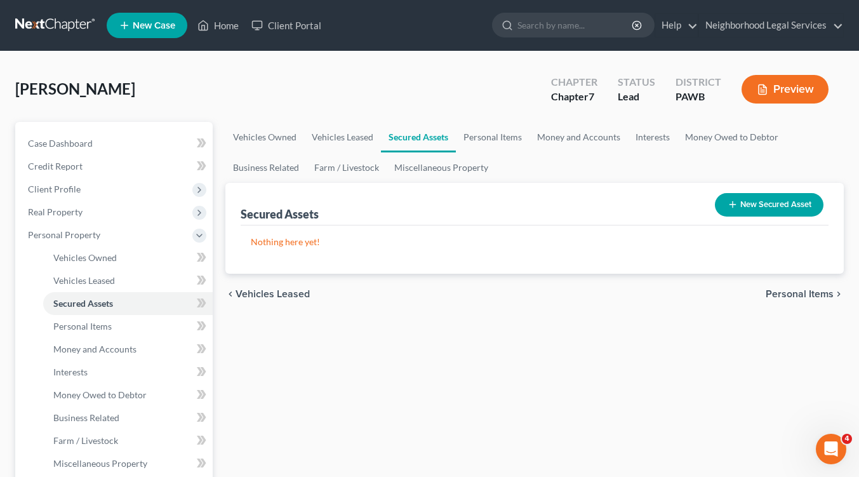
click at [796, 293] on span "Personal Items" at bounding box center [800, 294] width 68 height 10
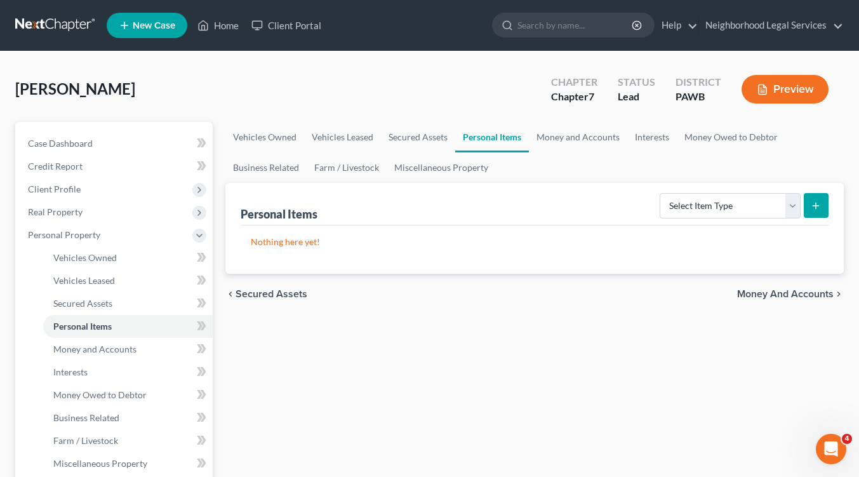
click at [790, 293] on span "Money and Accounts" at bounding box center [785, 294] width 97 height 10
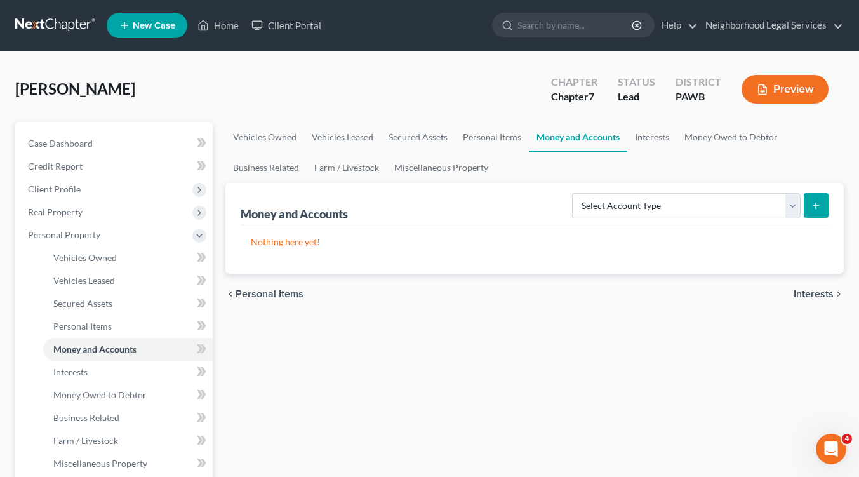
click at [814, 293] on span "Interests" at bounding box center [814, 294] width 40 height 10
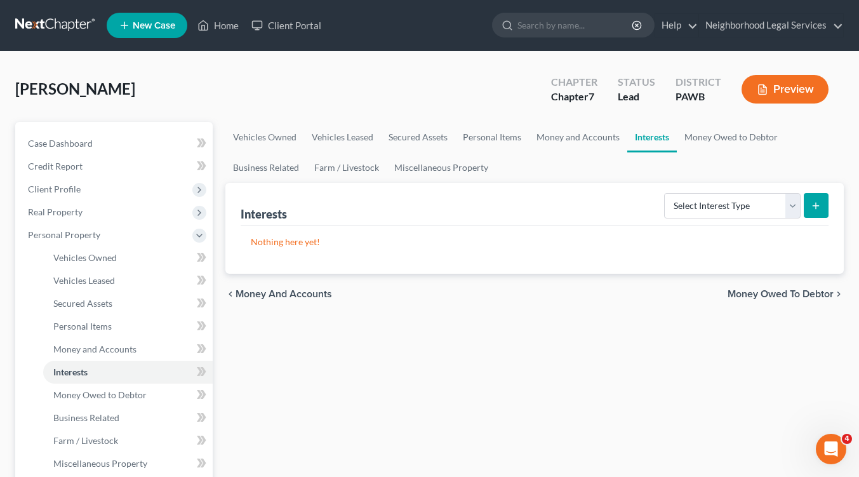
click at [815, 292] on span "Money Owed to Debtor" at bounding box center [781, 294] width 106 height 10
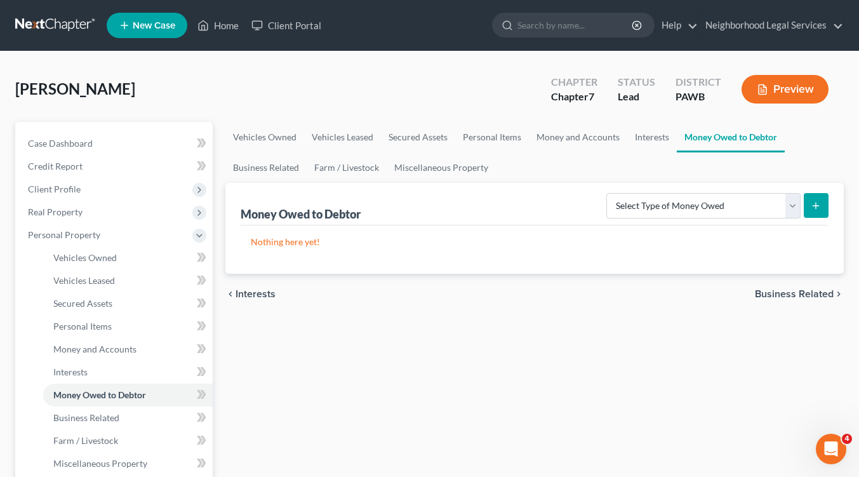
click at [815, 292] on span "Business Related" at bounding box center [794, 294] width 79 height 10
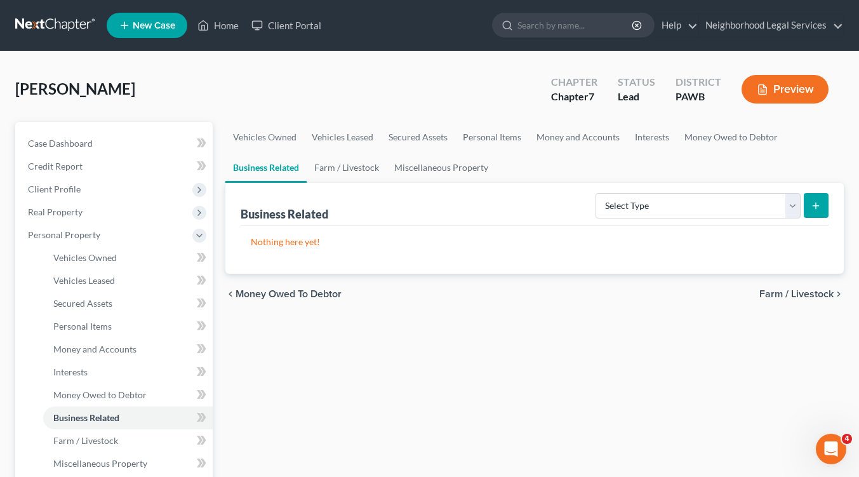
click at [795, 292] on span "Farm / Livestock" at bounding box center [797, 294] width 74 height 10
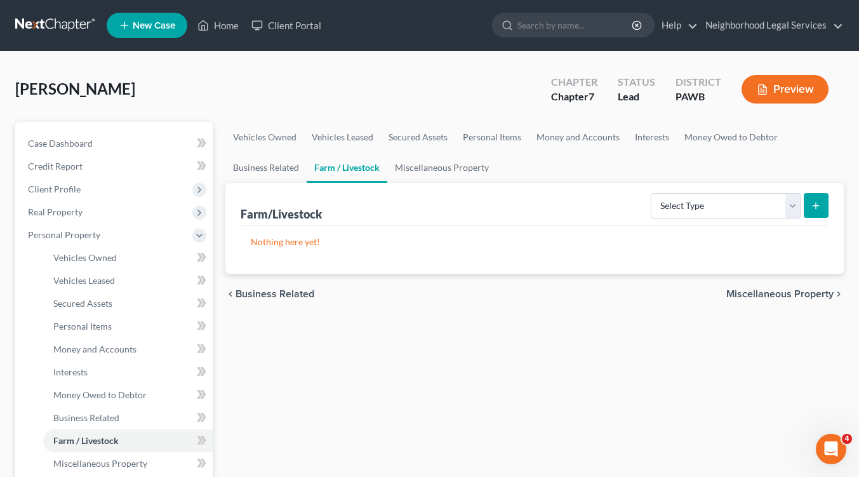
click at [795, 292] on span "Miscellaneous Property" at bounding box center [780, 294] width 107 height 10
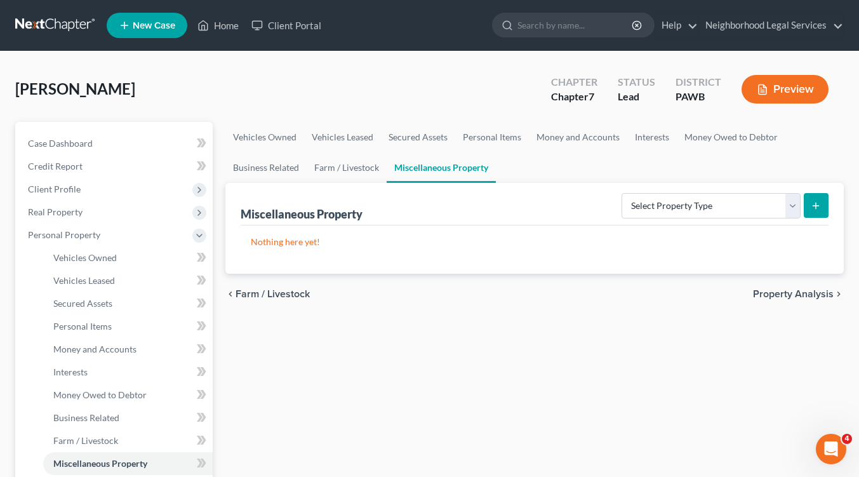
click at [795, 292] on span "Property Analysis" at bounding box center [793, 294] width 81 height 10
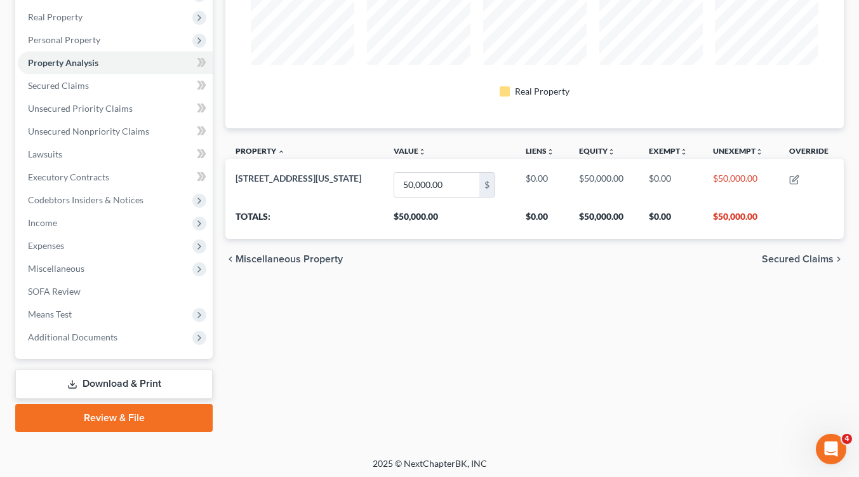
scroll to position [197, 0]
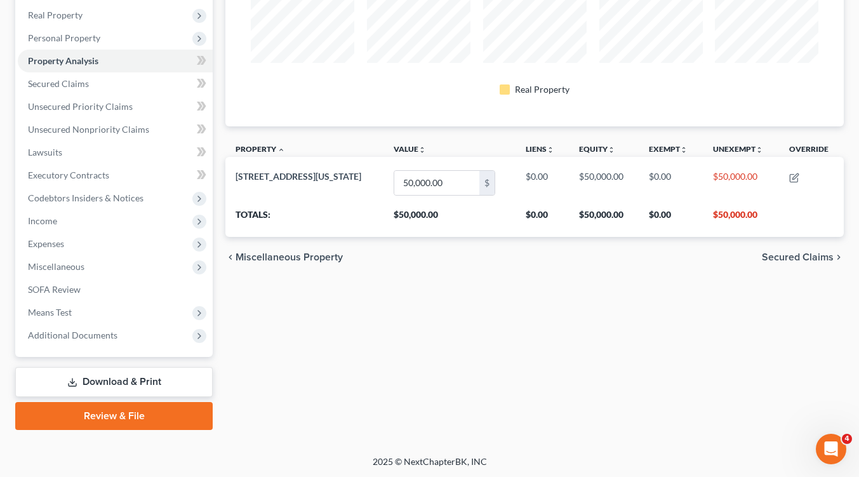
click at [778, 258] on span "Secured Claims" at bounding box center [798, 257] width 72 height 10
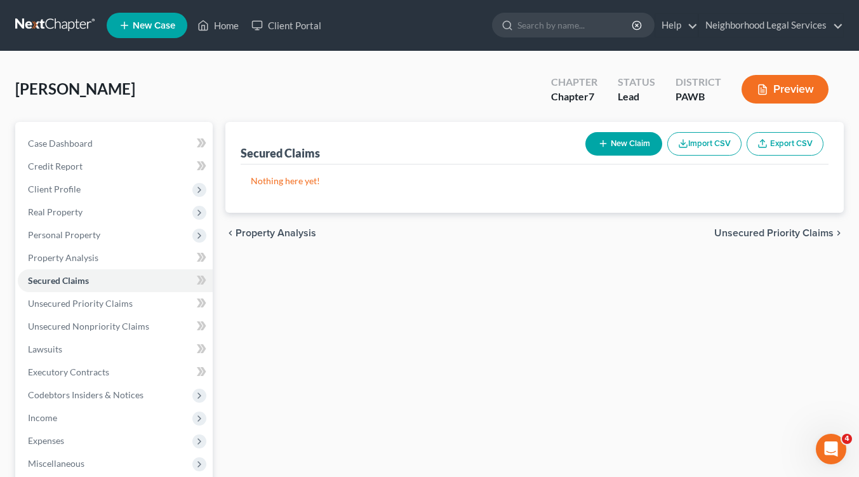
click at [751, 232] on span "Unsecured Priority Claims" at bounding box center [774, 233] width 119 height 10
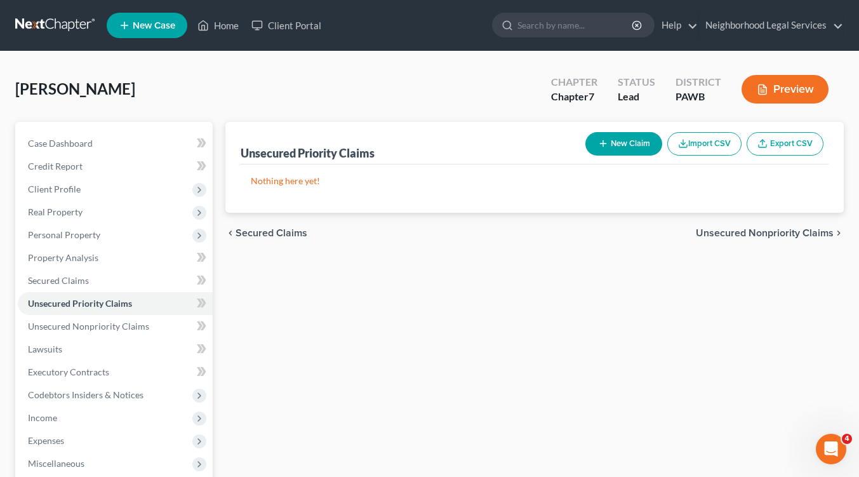
click at [753, 235] on span "Unsecured Nonpriority Claims" at bounding box center [765, 233] width 138 height 10
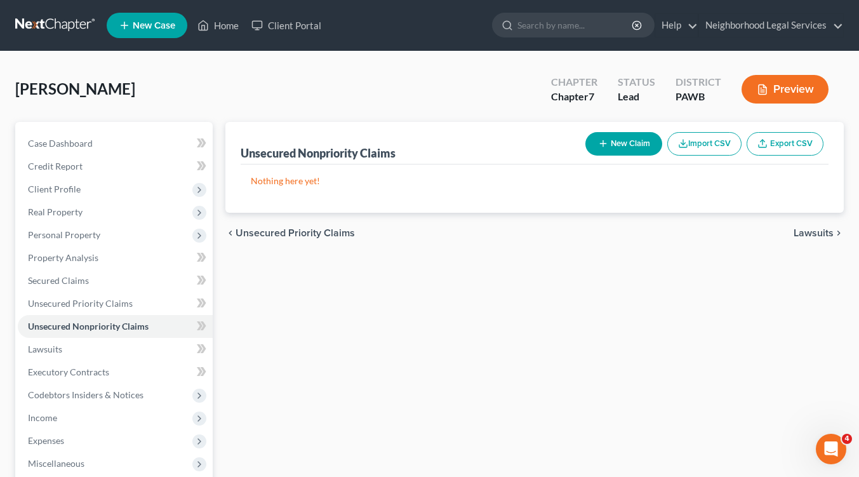
click at [810, 232] on span "Lawsuits" at bounding box center [814, 233] width 40 height 10
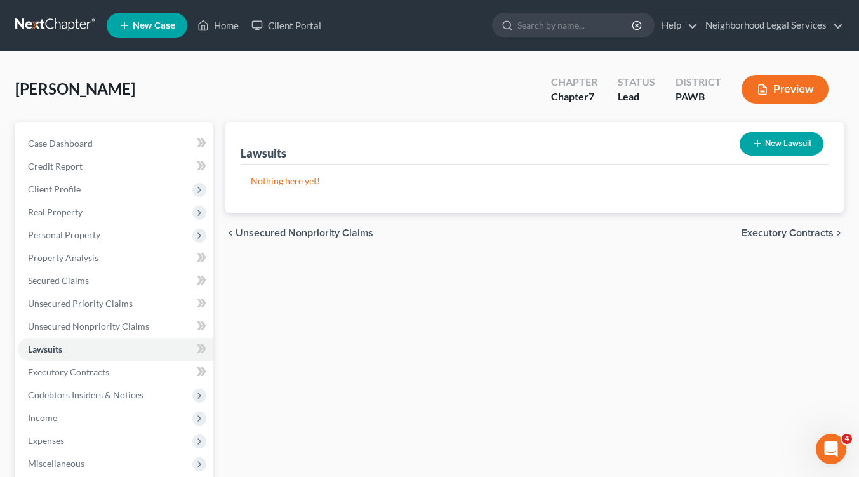
click at [810, 232] on span "Executory Contracts" at bounding box center [788, 233] width 92 height 10
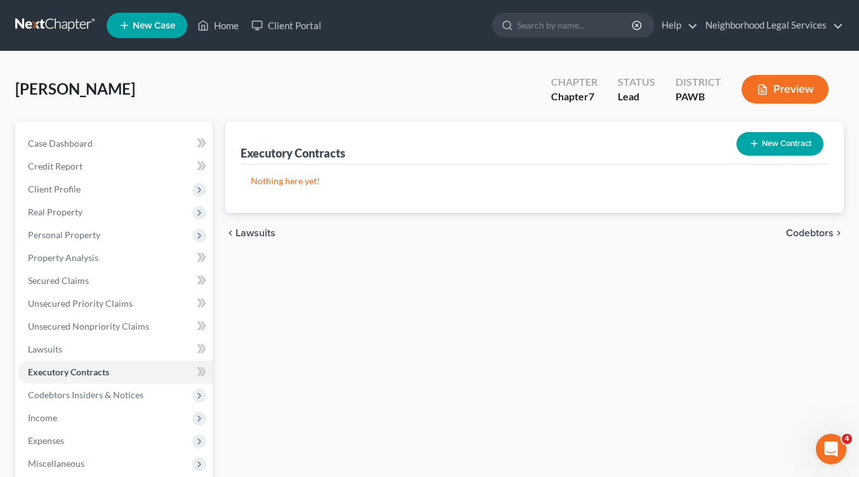
click at [810, 232] on span "Codebtors" at bounding box center [810, 233] width 48 height 10
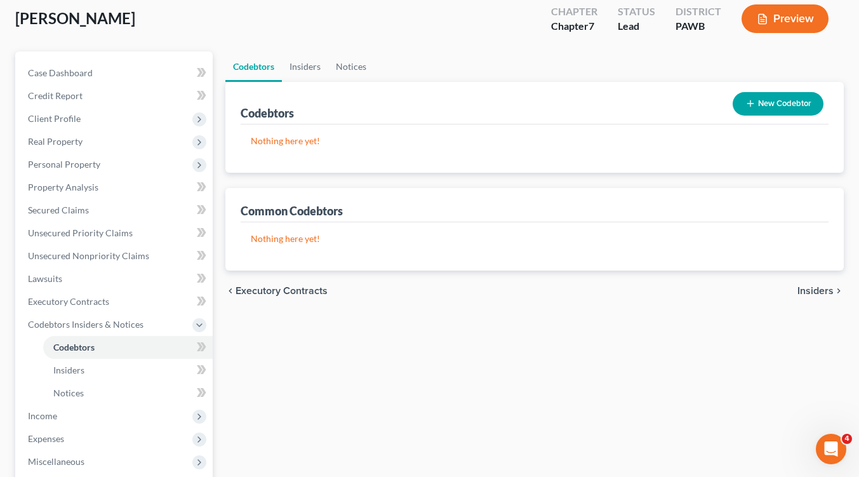
scroll to position [191, 0]
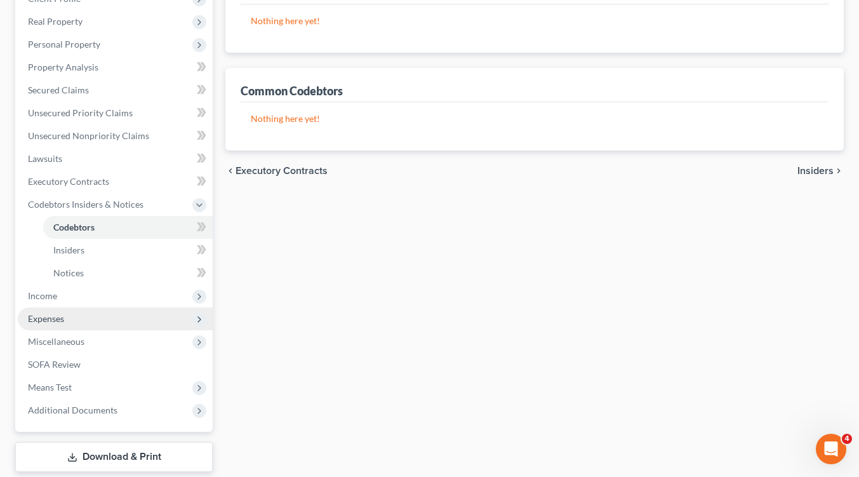
click at [198, 321] on polyline at bounding box center [199, 319] width 3 height 5
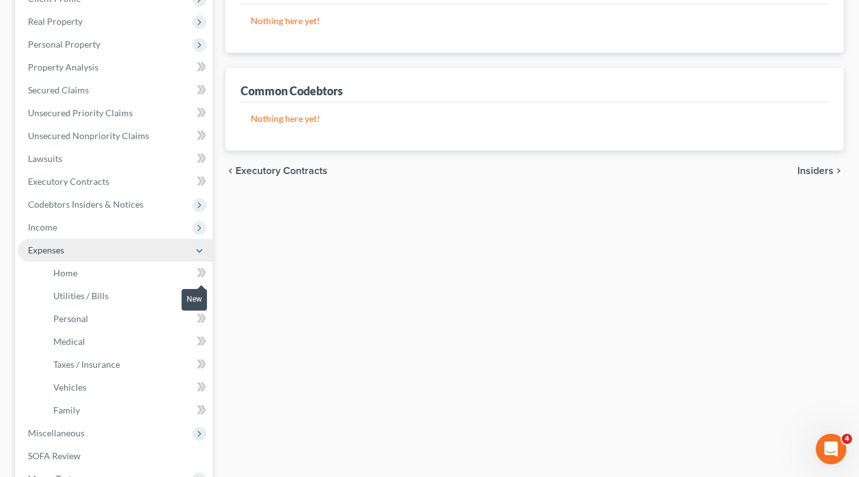
click at [199, 269] on icon at bounding box center [200, 272] width 6 height 9
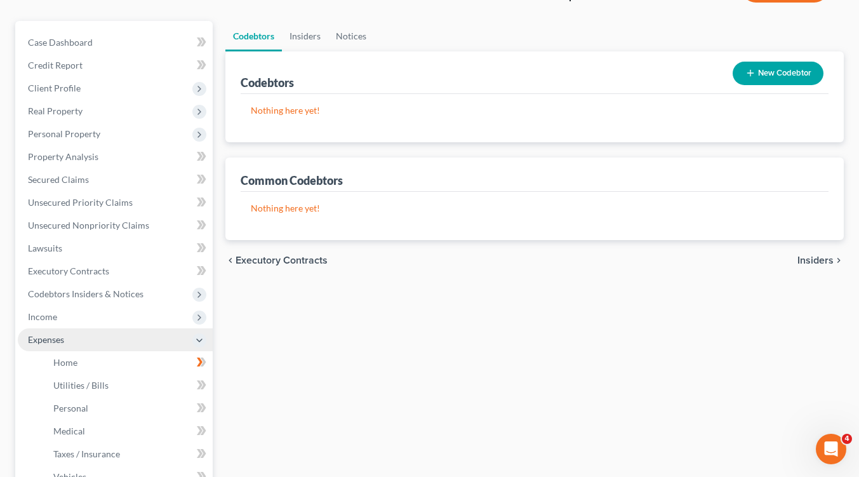
scroll to position [0, 0]
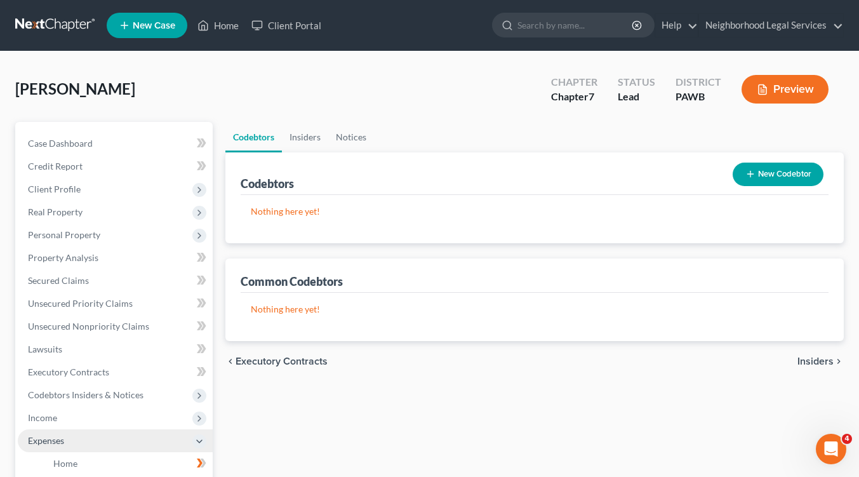
click at [814, 362] on span "Insiders" at bounding box center [816, 361] width 36 height 10
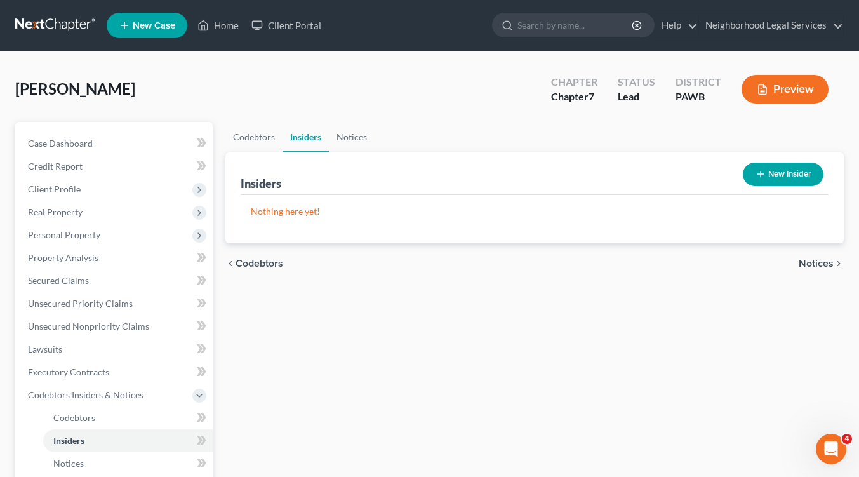
click at [817, 261] on span "Notices" at bounding box center [816, 264] width 35 height 10
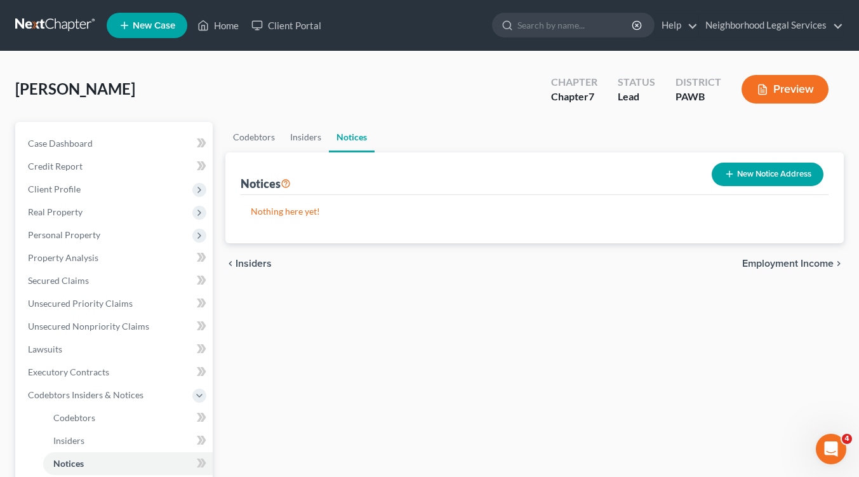
click at [817, 261] on span "Employment Income" at bounding box center [788, 264] width 91 height 10
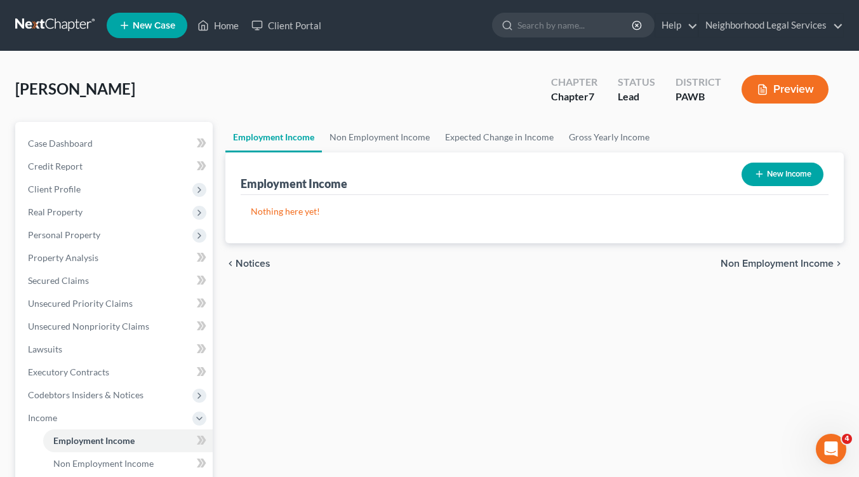
click at [817, 259] on span "Non Employment Income" at bounding box center [777, 264] width 113 height 10
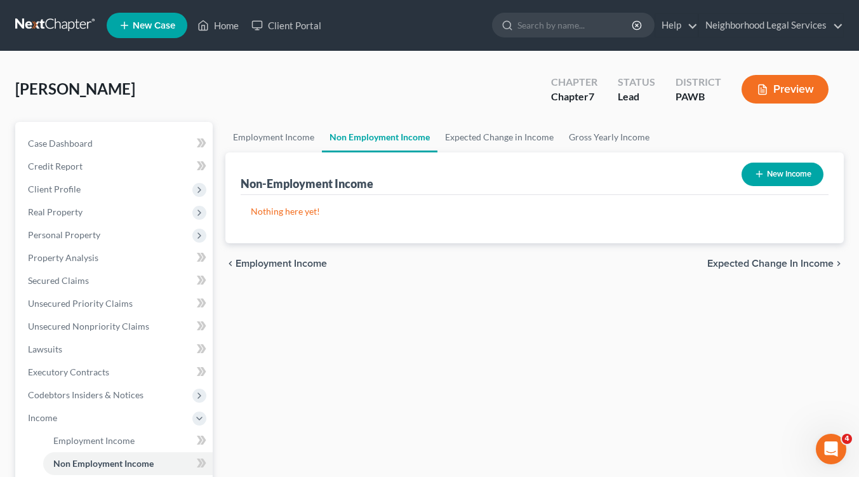
click at [804, 263] on span "Expected Change in Income" at bounding box center [771, 264] width 126 height 10
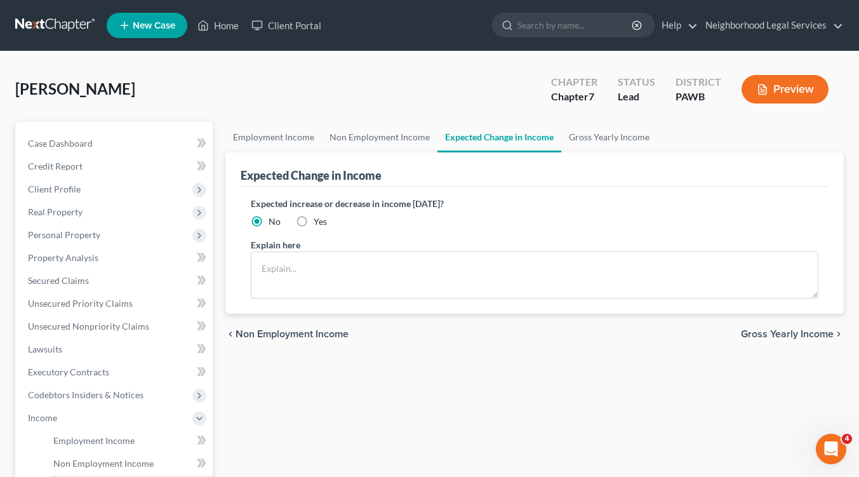
click at [805, 337] on span "Gross Yearly Income" at bounding box center [787, 334] width 93 height 10
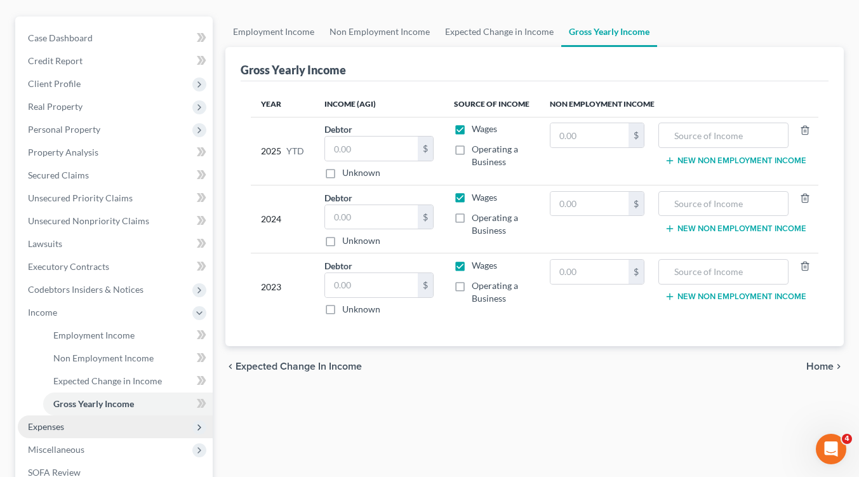
scroll to position [191, 0]
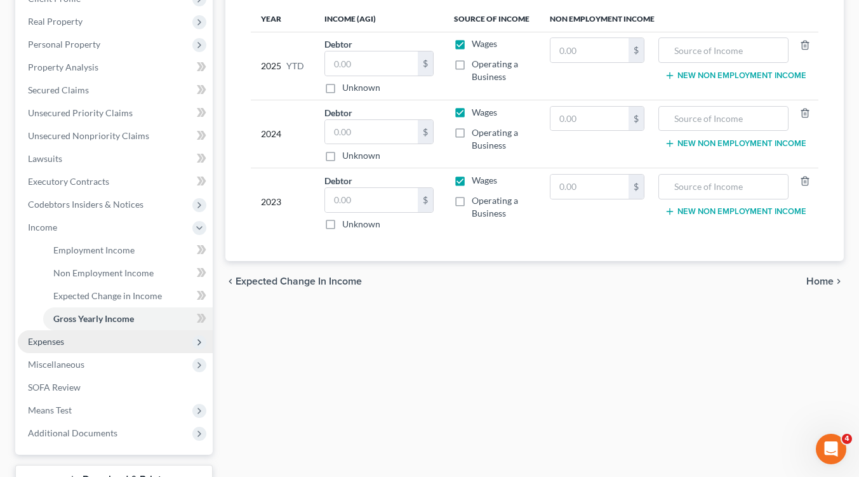
click at [816, 285] on span "Home" at bounding box center [820, 281] width 27 height 10
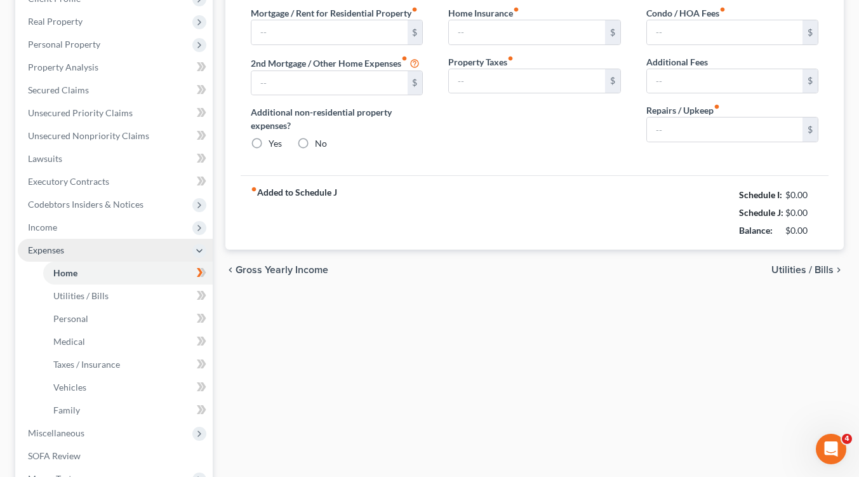
scroll to position [17, 0]
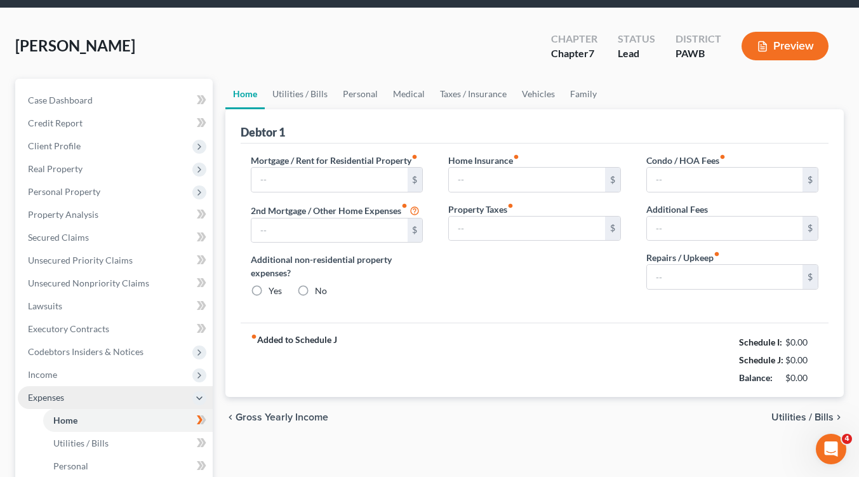
type input "0.00"
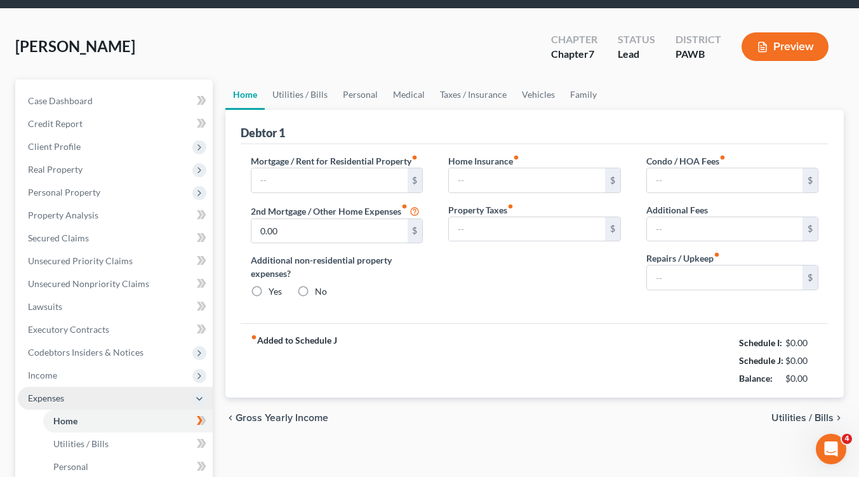
radio input "true"
type input "0.00"
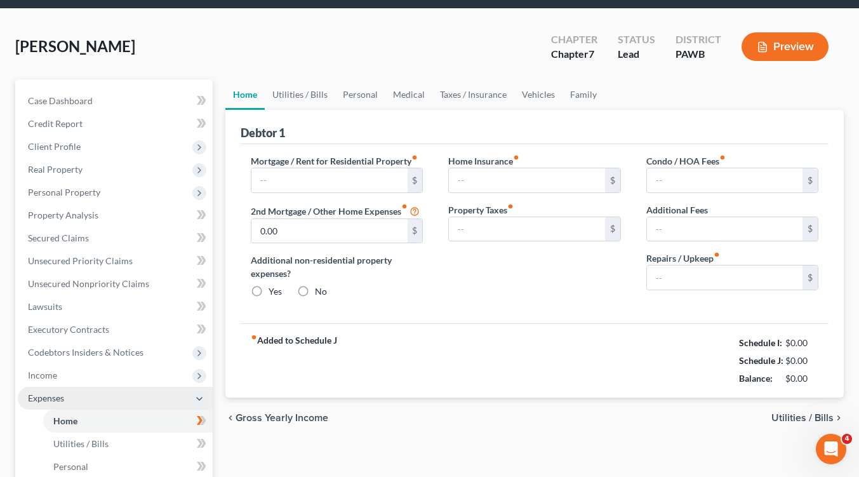
type input "0.00"
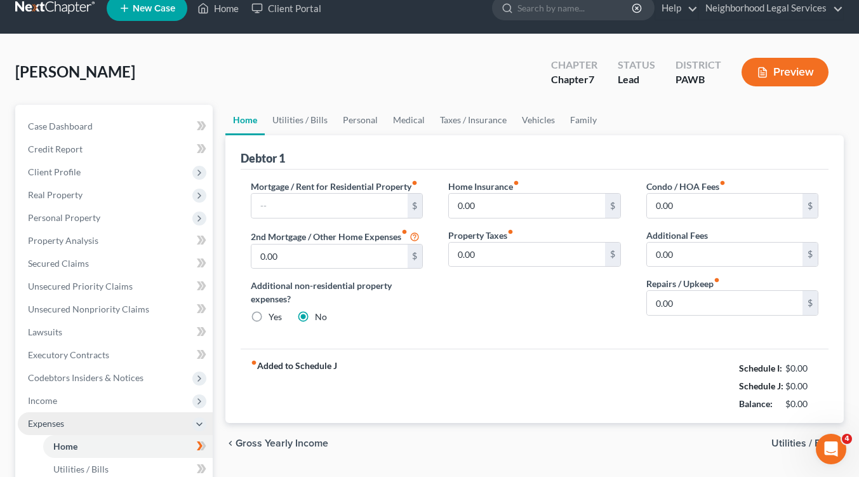
scroll to position [0, 0]
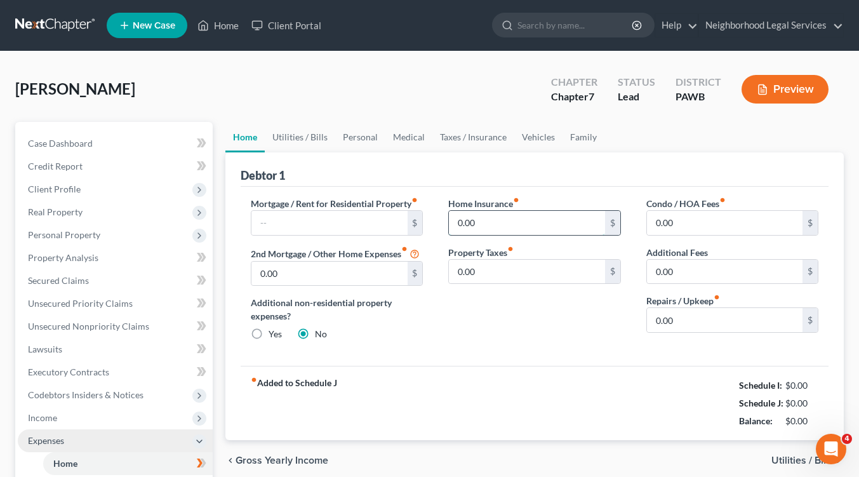
click at [471, 215] on input "0.00" at bounding box center [527, 223] width 156 height 24
type input "167.00"
click at [494, 277] on input "0.00" at bounding box center [527, 272] width 156 height 24
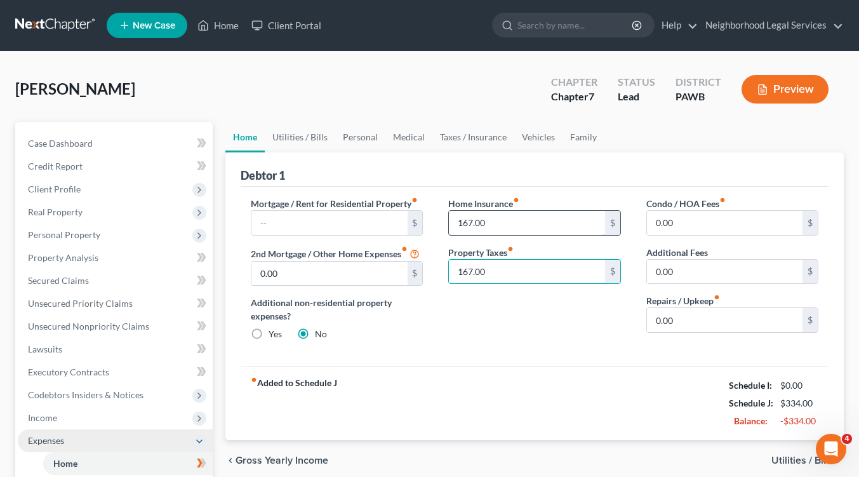
type input "167.00"
click at [496, 224] on input "167.00" at bounding box center [527, 223] width 156 height 24
click at [790, 462] on span "Utilities / Bills" at bounding box center [803, 460] width 62 height 10
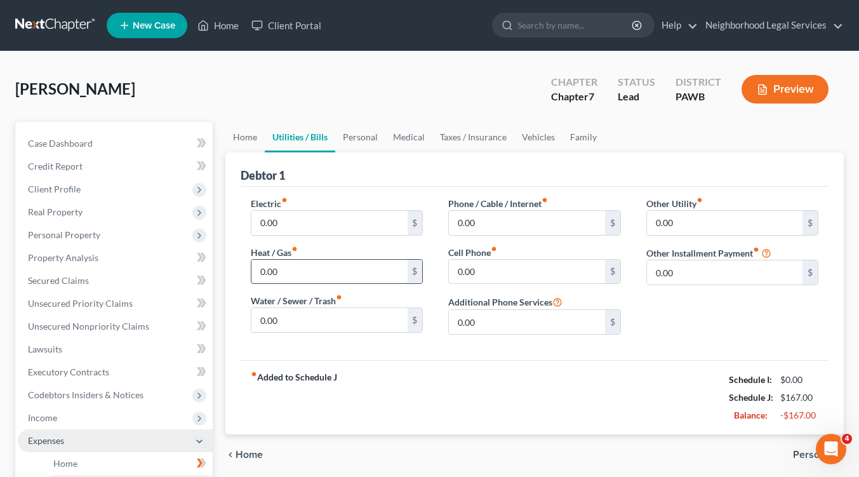
click at [296, 272] on input "0.00" at bounding box center [330, 272] width 156 height 24
type input "100.00"
click at [494, 220] on input "0.00" at bounding box center [527, 223] width 156 height 24
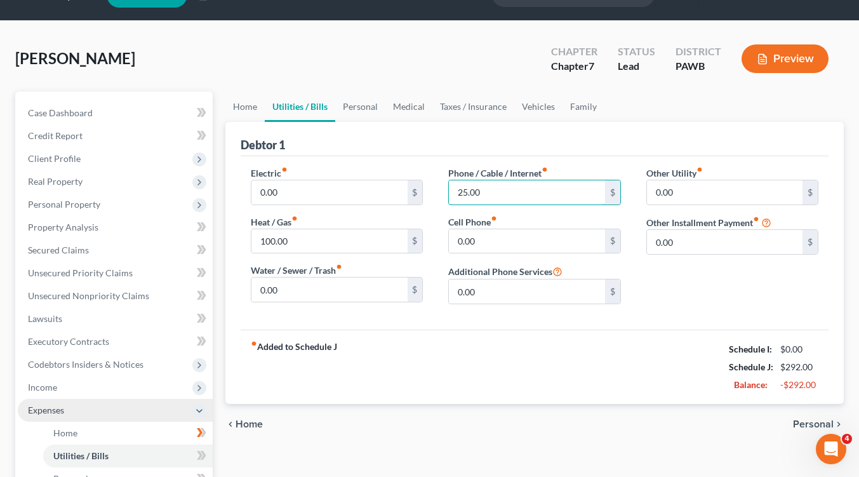
scroll to position [127, 0]
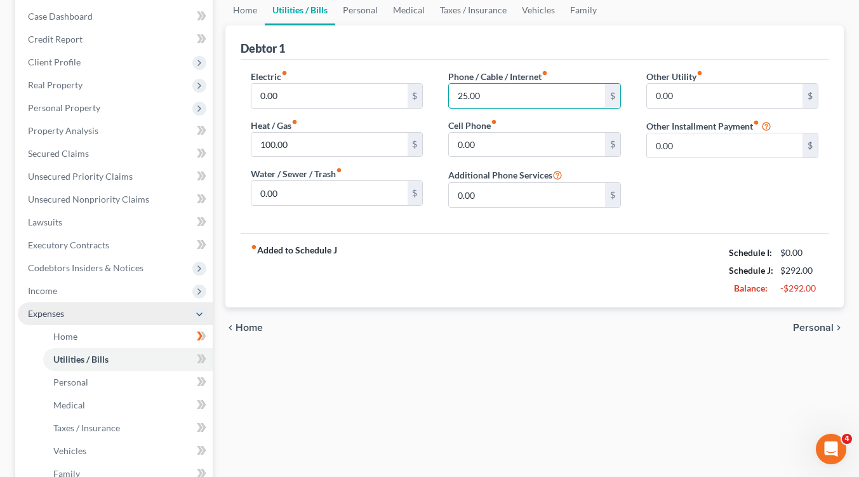
type input "25.00"
click at [802, 328] on span "Personal" at bounding box center [813, 328] width 41 height 10
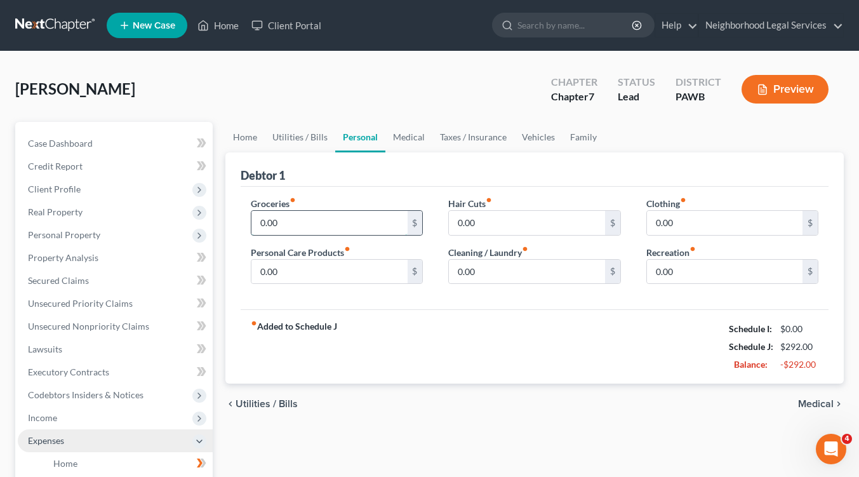
click at [305, 227] on input "0.00" at bounding box center [330, 223] width 156 height 24
type input "200.00"
click at [814, 401] on span "Medical" at bounding box center [816, 404] width 36 height 10
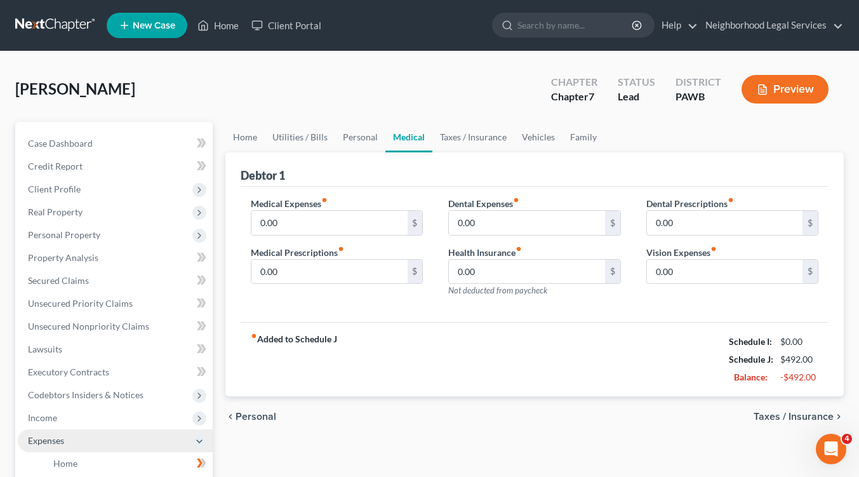
click at [778, 414] on span "Taxes / Insurance" at bounding box center [794, 417] width 80 height 10
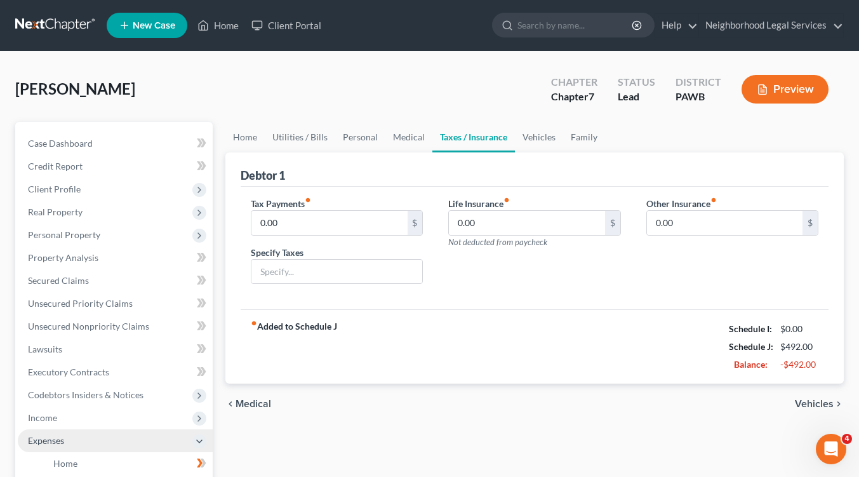
click at [779, 414] on div "chevron_left Medical Vehicles chevron_right" at bounding box center [534, 404] width 619 height 41
click at [781, 414] on div "chevron_left Medical Vehicles chevron_right" at bounding box center [534, 404] width 619 height 41
click at [828, 406] on span "Vehicles" at bounding box center [814, 404] width 39 height 10
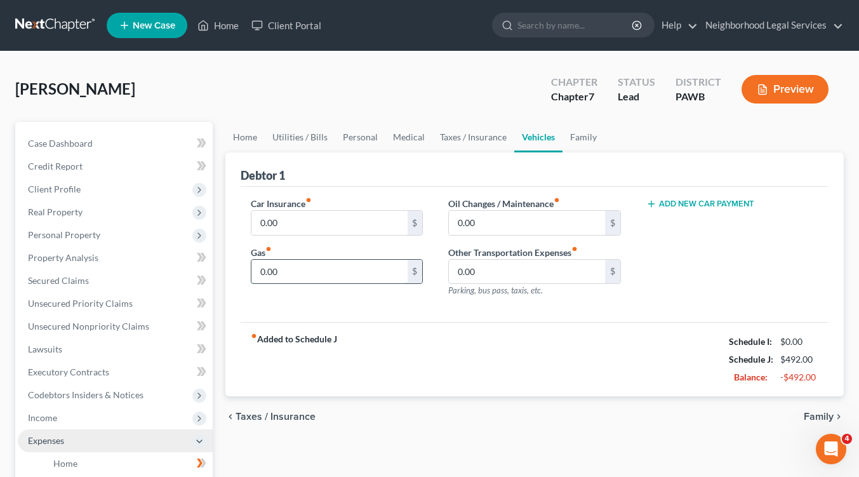
click at [307, 272] on input "0.00" at bounding box center [330, 272] width 156 height 24
type input "50.00"
click at [813, 414] on span "Family" at bounding box center [819, 417] width 30 height 10
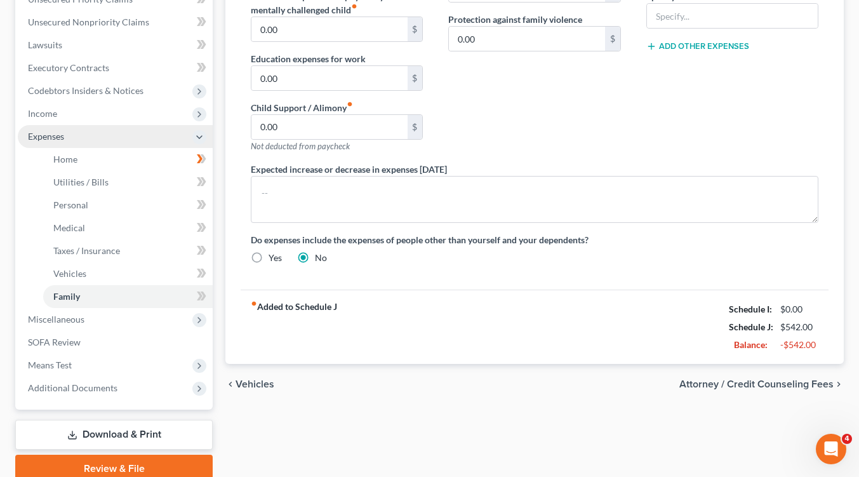
scroll to position [318, 0]
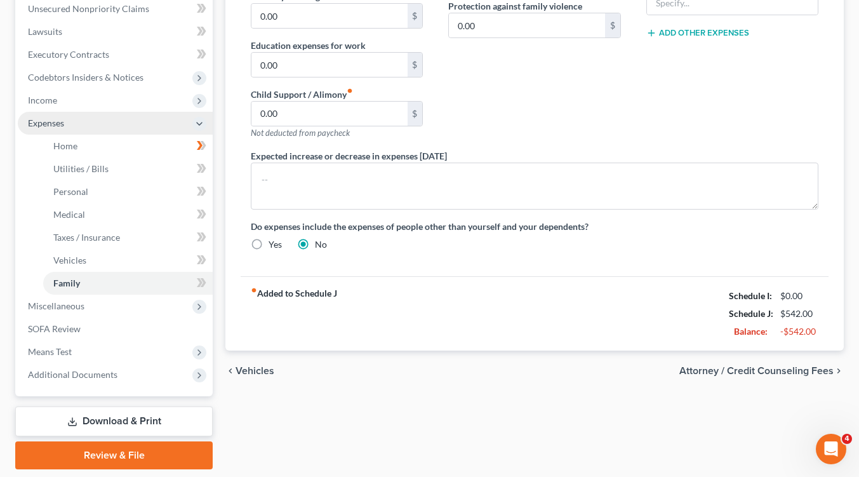
click at [236, 368] on span "Vehicles" at bounding box center [255, 371] width 39 height 10
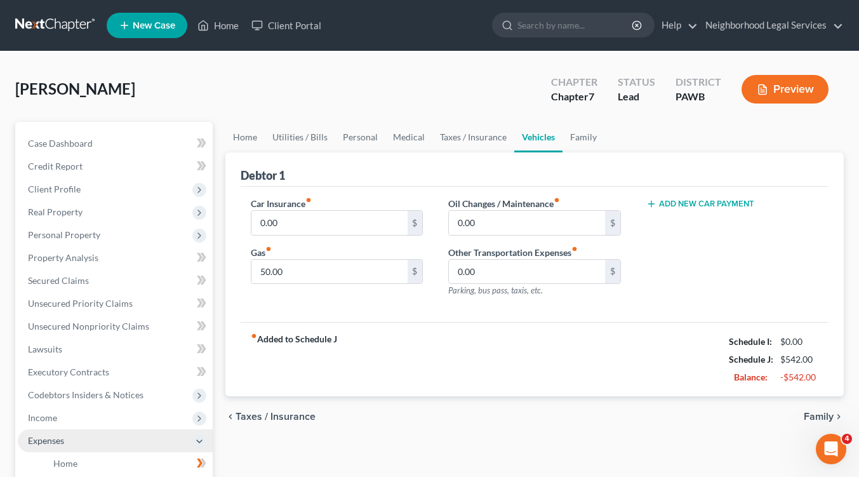
click at [274, 420] on span "Taxes / Insurance" at bounding box center [276, 417] width 80 height 10
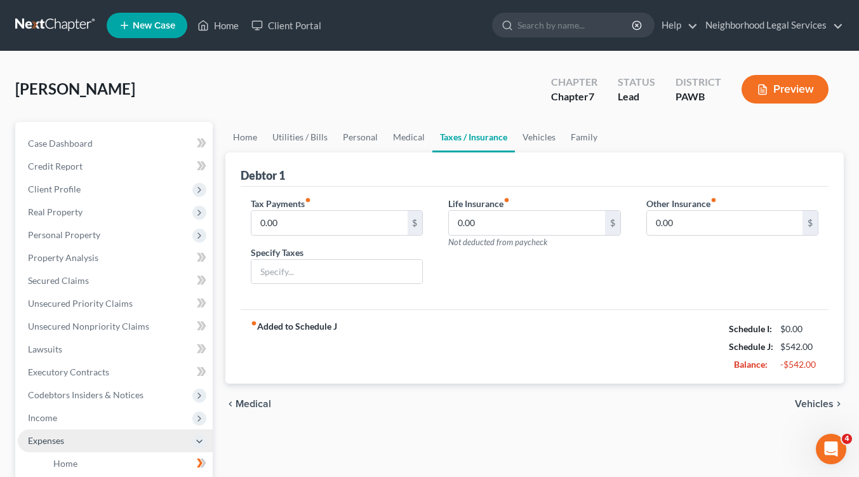
click at [266, 405] on span "Medical" at bounding box center [254, 404] width 36 height 10
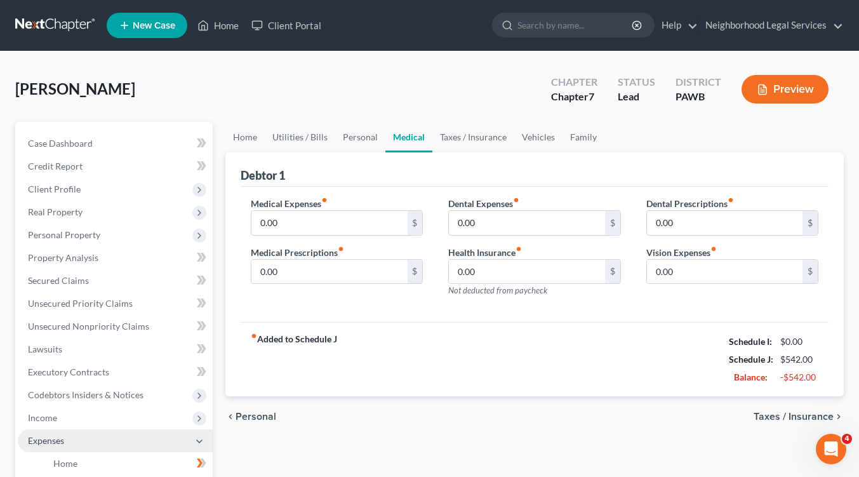
click at [267, 415] on span "Personal" at bounding box center [256, 417] width 41 height 10
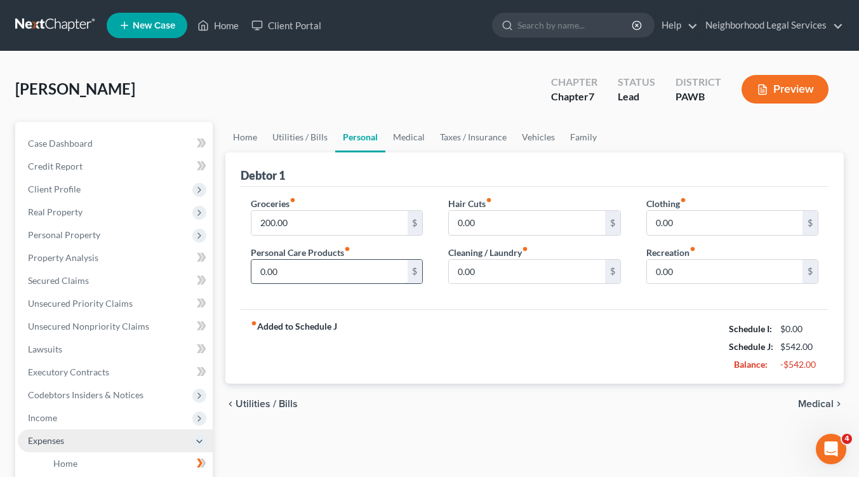
click at [289, 269] on input "0.00" at bounding box center [330, 272] width 156 height 24
type input "50.00"
click at [270, 400] on span "Utilities / Bills" at bounding box center [267, 404] width 62 height 10
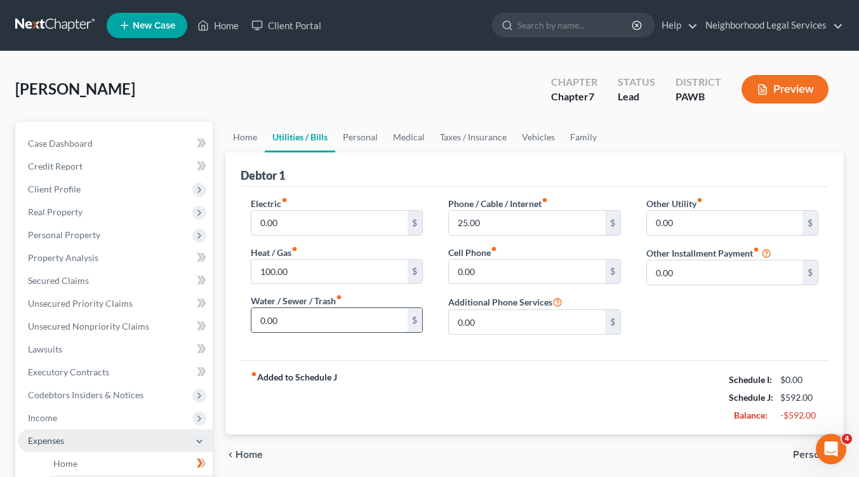
click at [304, 324] on input "0.00" at bounding box center [330, 320] width 156 height 24
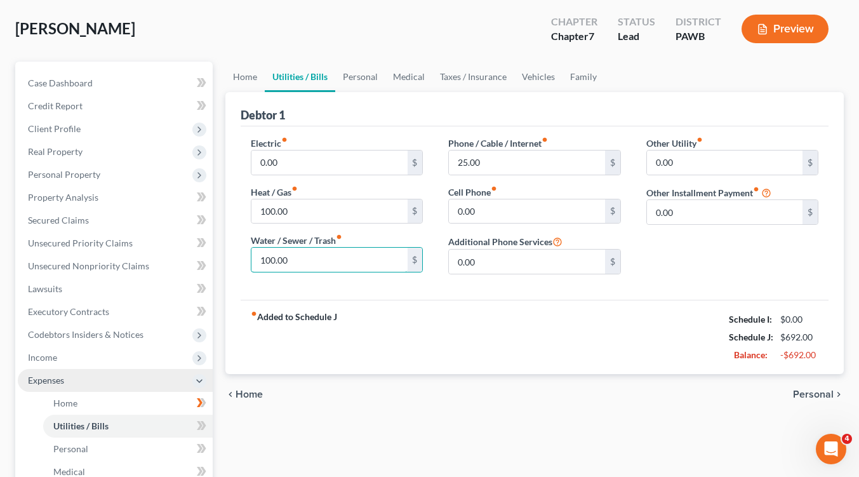
scroll to position [127, 0]
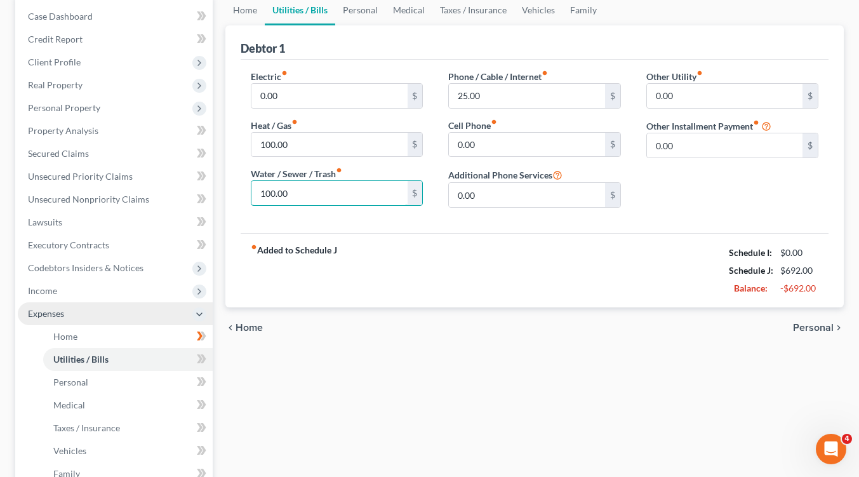
type input "100.00"
click at [803, 323] on span "Personal" at bounding box center [813, 328] width 41 height 10
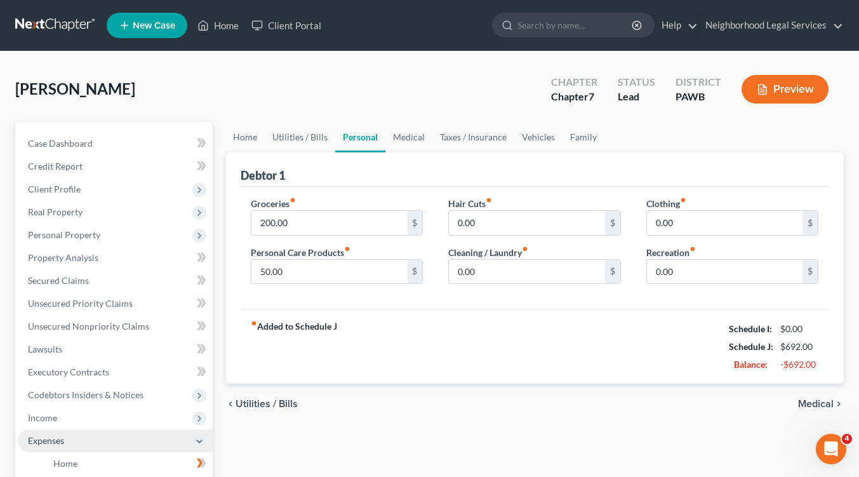
click at [826, 401] on span "Medical" at bounding box center [816, 404] width 36 height 10
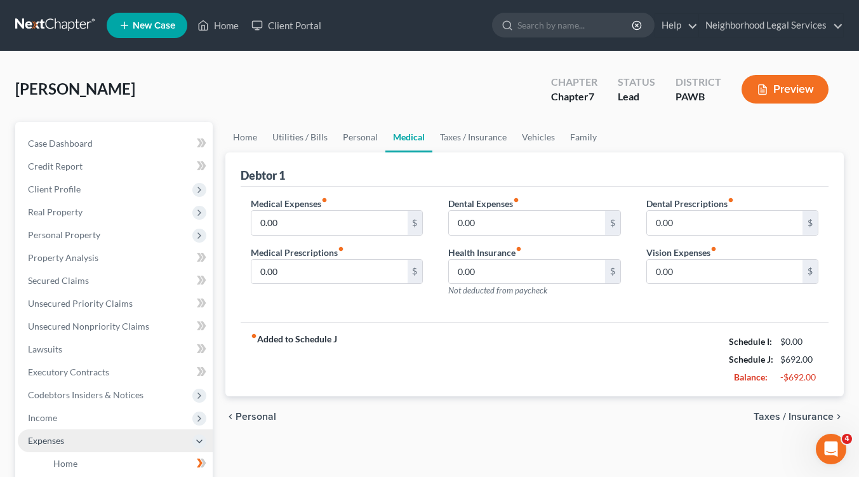
click at [824, 420] on span "Taxes / Insurance" at bounding box center [794, 417] width 80 height 10
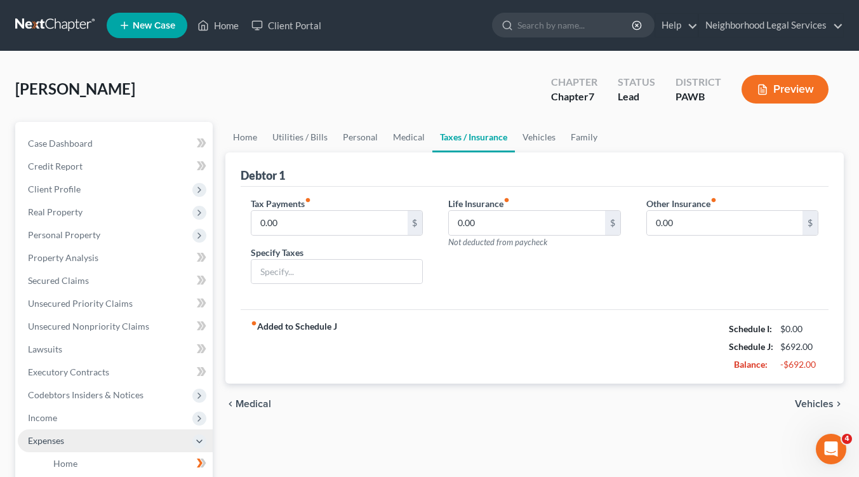
click at [823, 400] on span "Vehicles" at bounding box center [814, 404] width 39 height 10
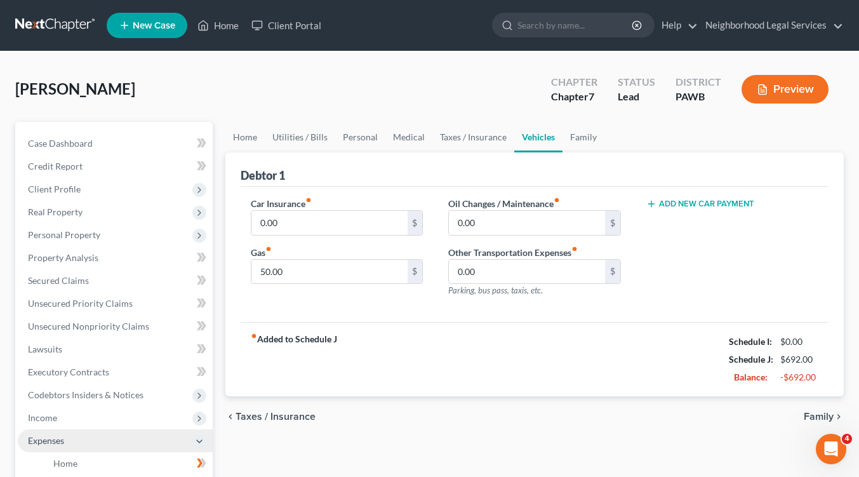
click at [817, 419] on span "Family" at bounding box center [819, 417] width 30 height 10
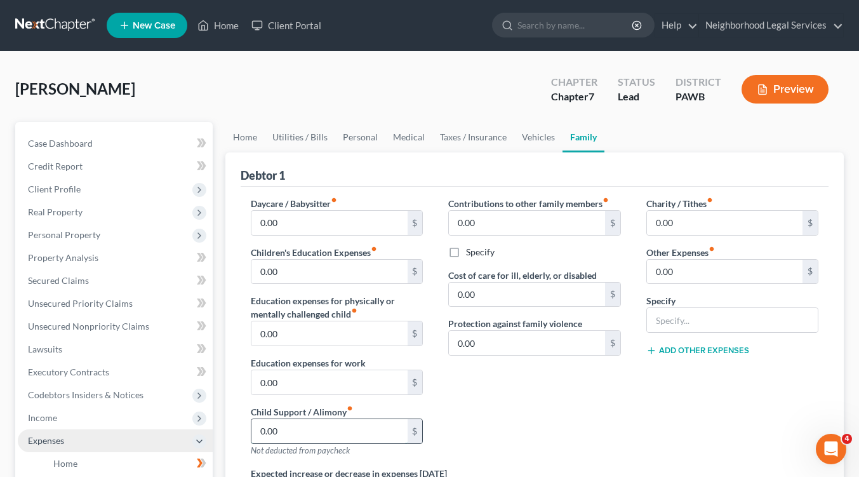
click at [313, 434] on input "0.00" at bounding box center [330, 431] width 156 height 24
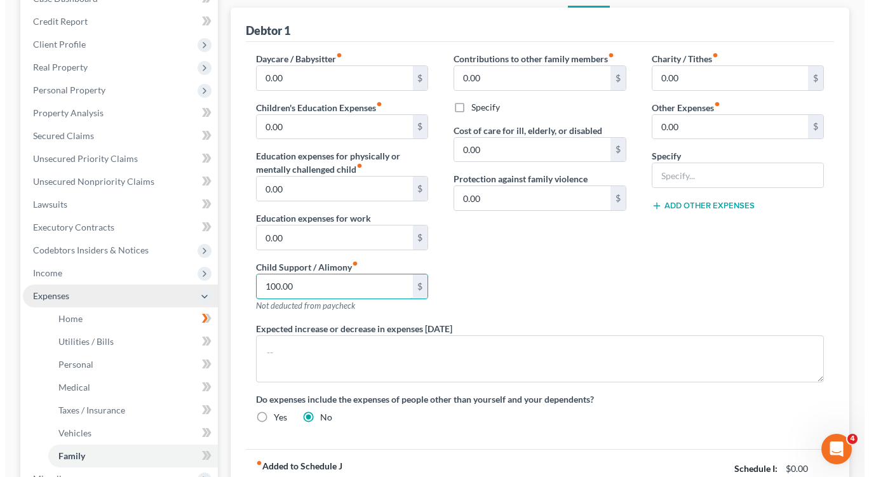
scroll to position [254, 0]
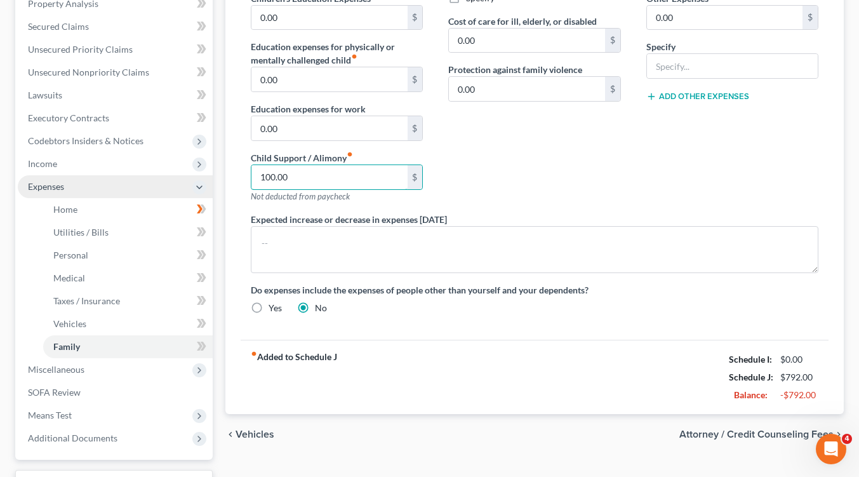
type input "100.00"
click at [691, 435] on span "Attorney / Credit Counseling Fees" at bounding box center [757, 434] width 154 height 10
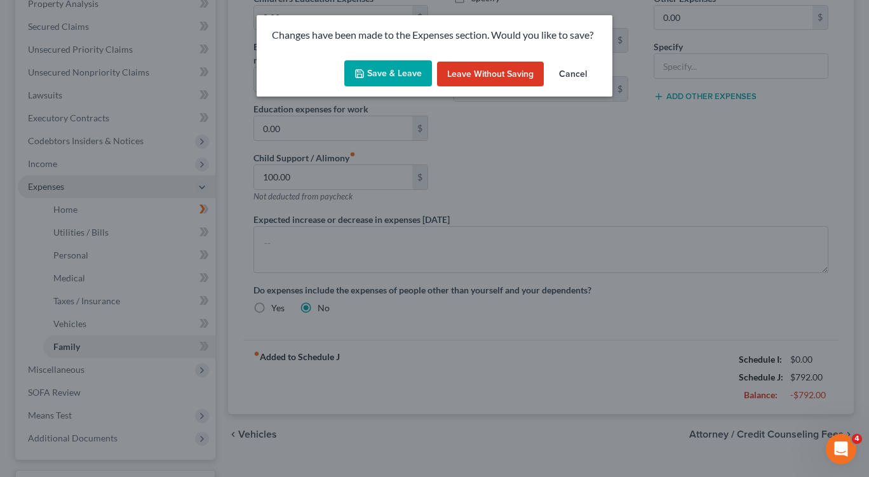
click at [375, 72] on button "Save & Leave" at bounding box center [388, 73] width 88 height 27
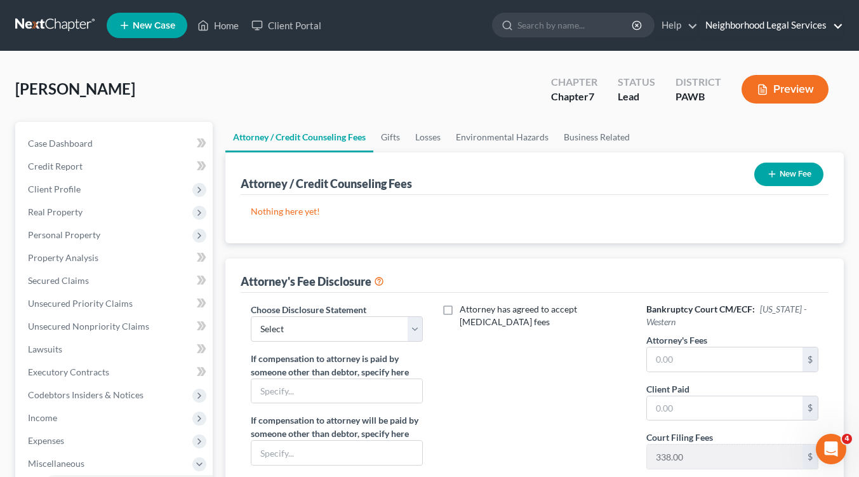
click at [769, 28] on link "Neighborhood Legal Services" at bounding box center [771, 25] width 144 height 23
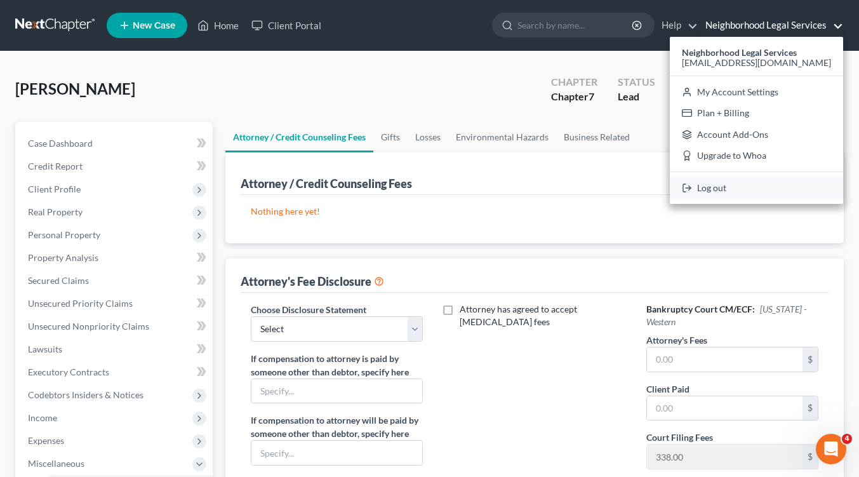
click at [739, 187] on link "Log out" at bounding box center [756, 188] width 173 height 22
